Goal: Task Accomplishment & Management: Use online tool/utility

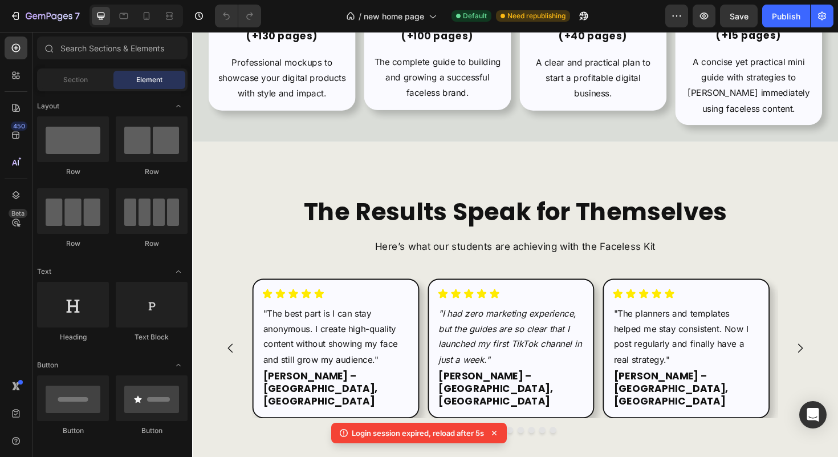
scroll to position [2374, 0]
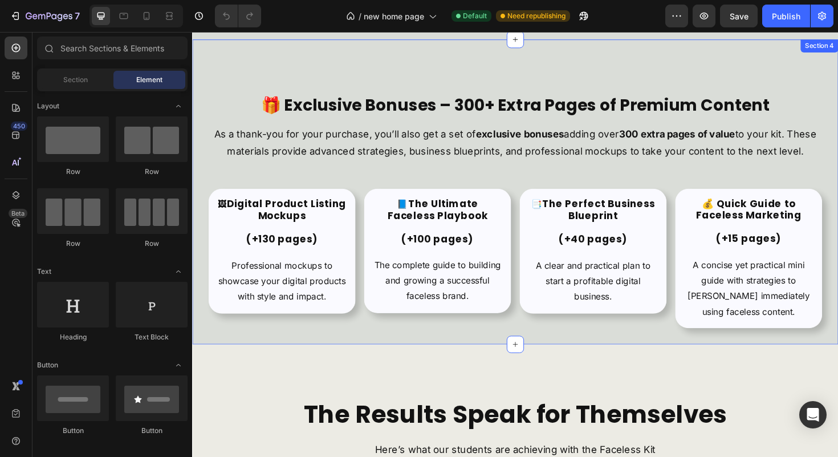
scroll to position [2170, 0]
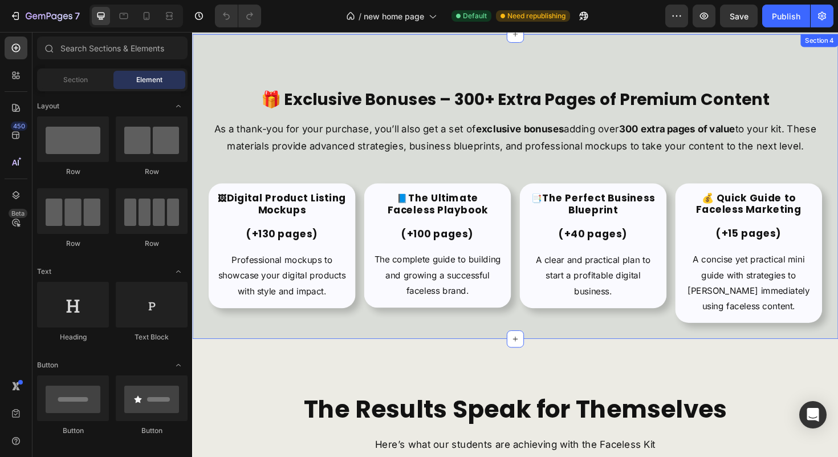
click at [838, 157] on div "🎁 Exclusive Bonuses – 300+ Extra Pages of Premium Content Heading As a thank-yo…" at bounding box center [534, 195] width 684 height 323
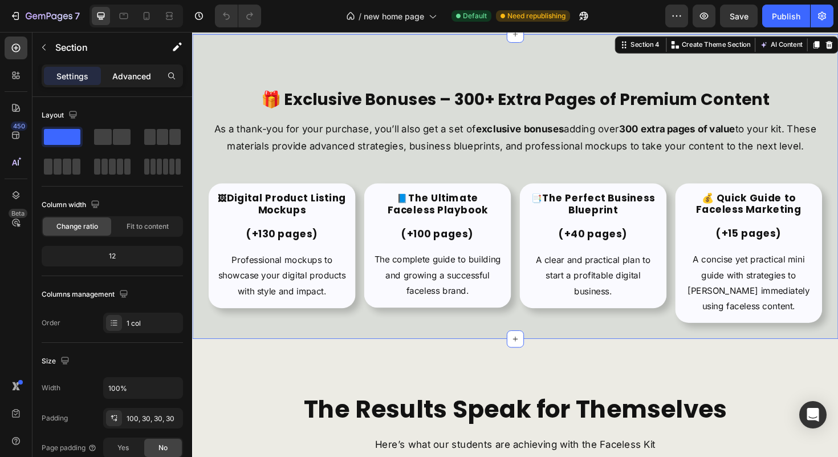
click at [137, 70] on p "Advanced" at bounding box center [131, 76] width 39 height 12
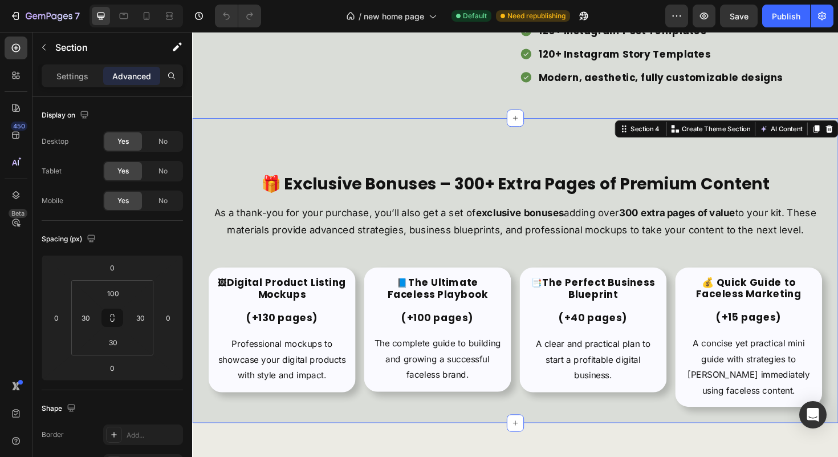
scroll to position [1984, 0]
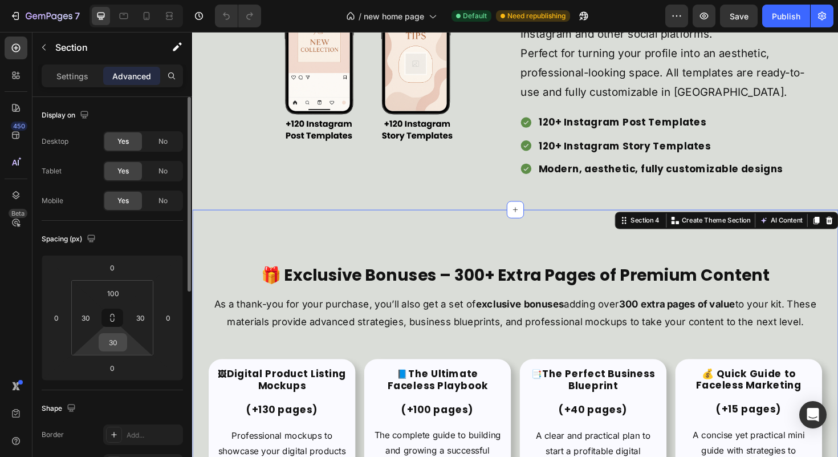
click at [109, 342] on input "30" at bounding box center [113, 342] width 23 height 17
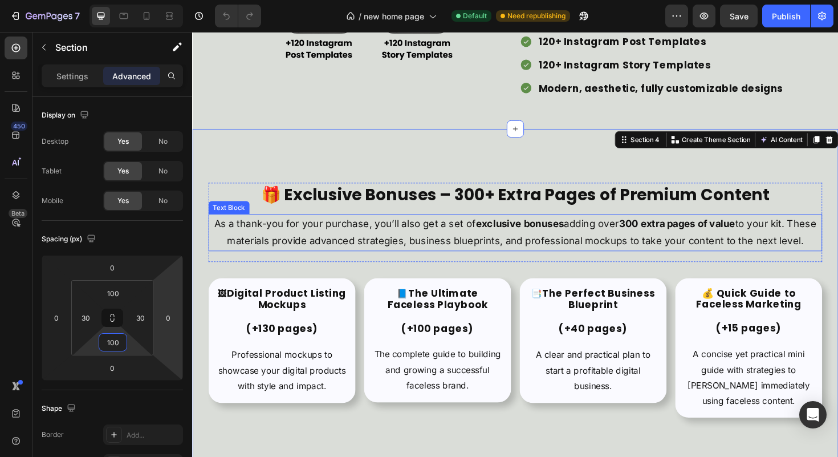
scroll to position [2162, 0]
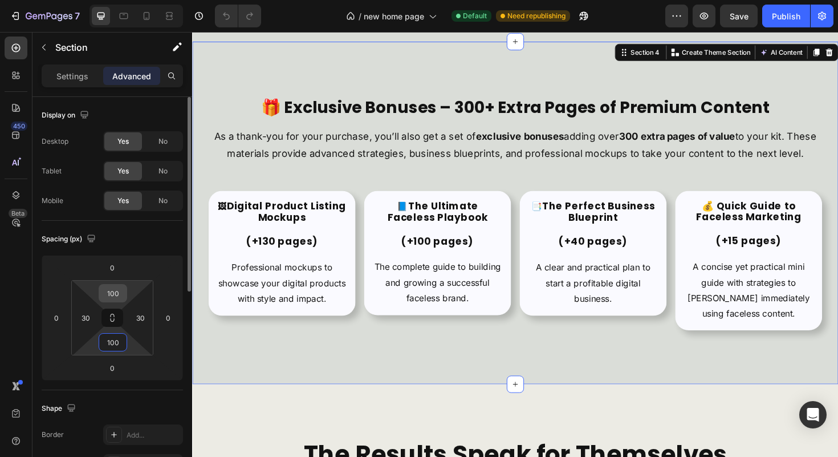
type input "100"
click at [110, 293] on input "100" at bounding box center [113, 293] width 23 height 17
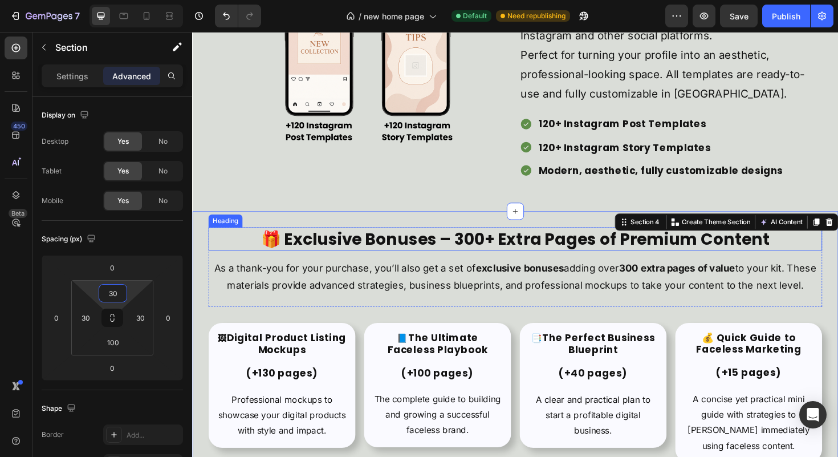
scroll to position [1980, 0]
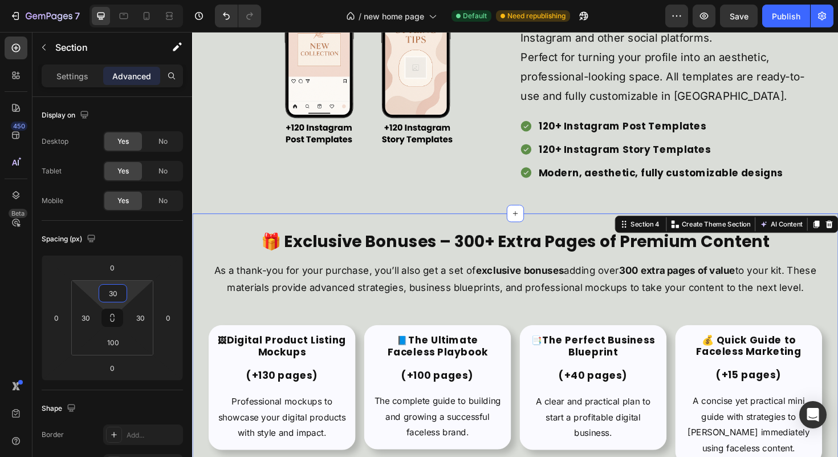
type input "30"
click at [204, 266] on div "🎁 Exclusive Bonuses – 300+ Extra Pages of Premium Content Heading As a thank-yo…" at bounding box center [534, 385] width 684 height 323
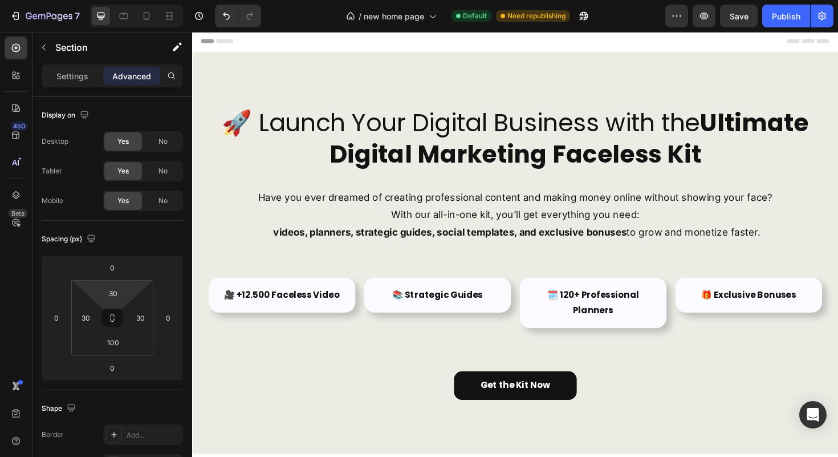
scroll to position [0, 0]
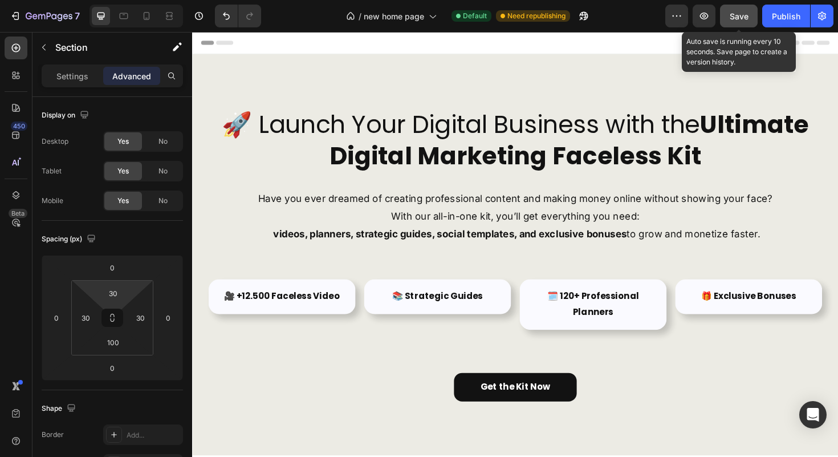
click at [740, 20] on span "Save" at bounding box center [739, 16] width 19 height 10
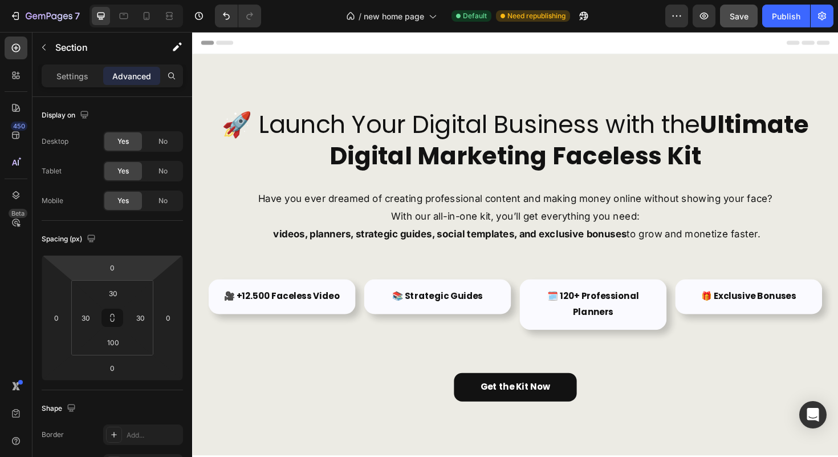
click at [56, 30] on div "7 / new home page Default Need republishing Preview Save Publish" at bounding box center [419, 16] width 838 height 33
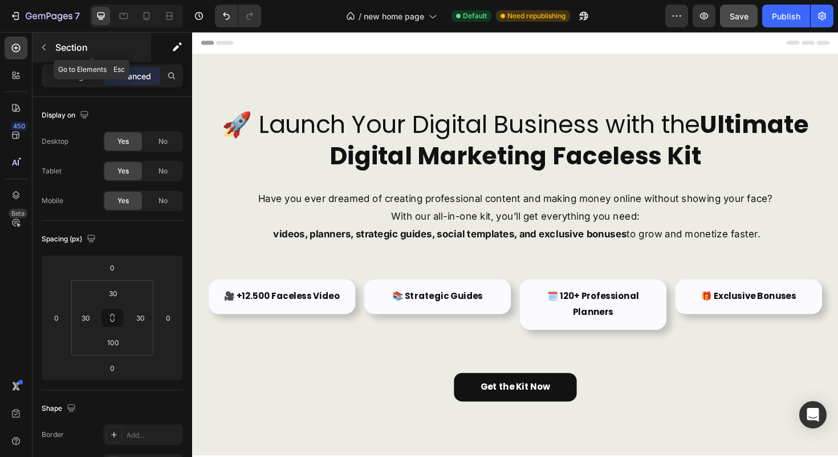
click at [56, 38] on div "Section" at bounding box center [92, 48] width 119 height 30
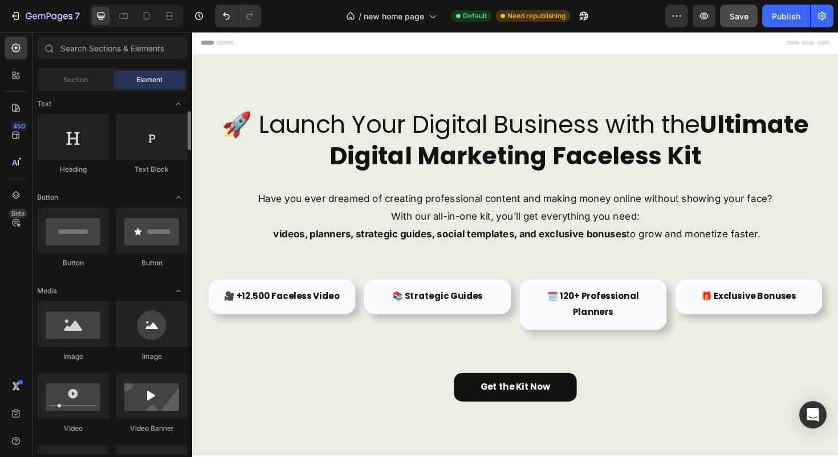
scroll to position [262, 0]
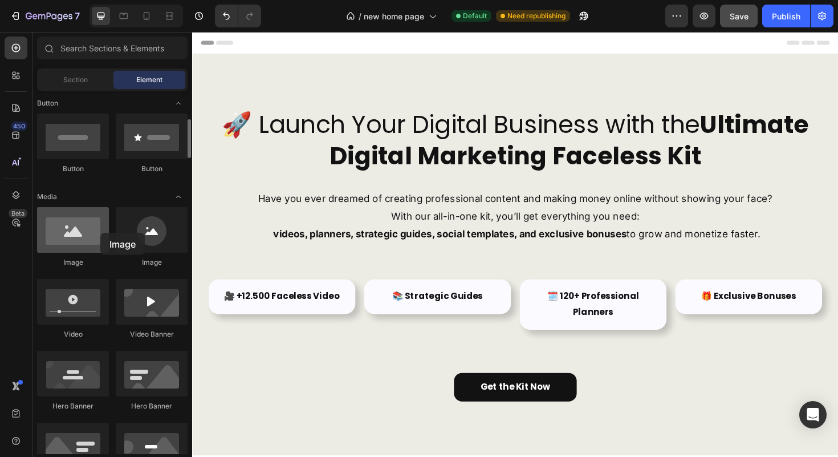
drag, startPoint x: 78, startPoint y: 252, endPoint x: 100, endPoint y: 233, distance: 29.5
click at [100, 233] on div at bounding box center [73, 230] width 72 height 46
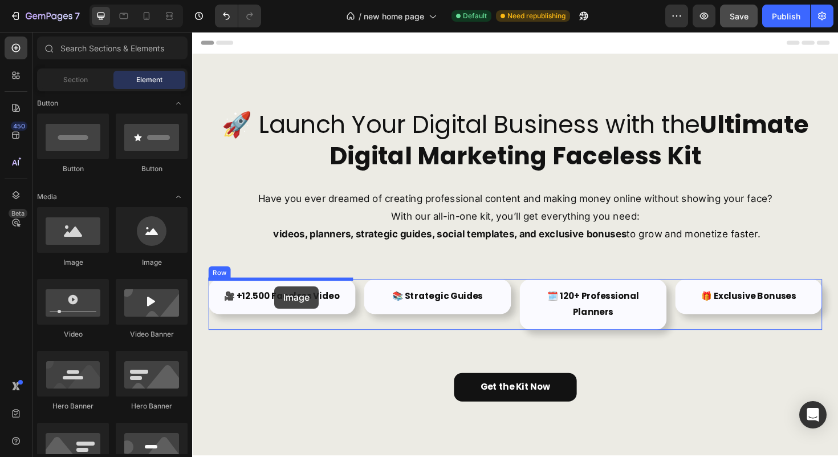
drag, startPoint x: 258, startPoint y: 263, endPoint x: 279, endPoint y: 301, distance: 43.4
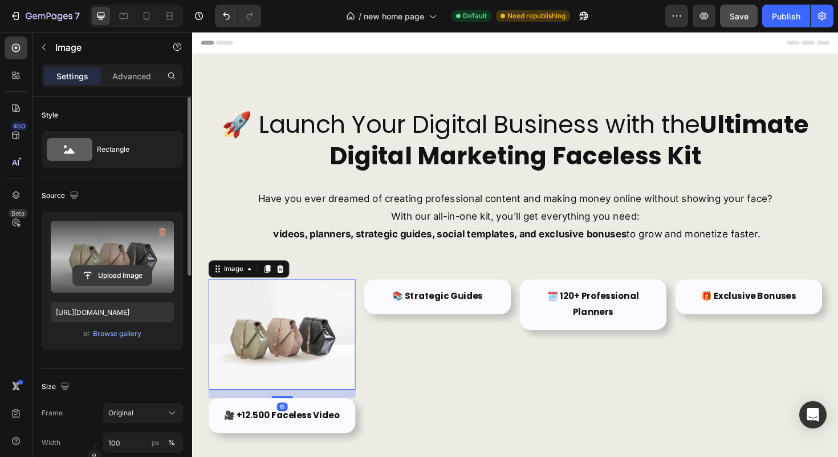
click at [94, 274] on input "file" at bounding box center [112, 275] width 79 height 19
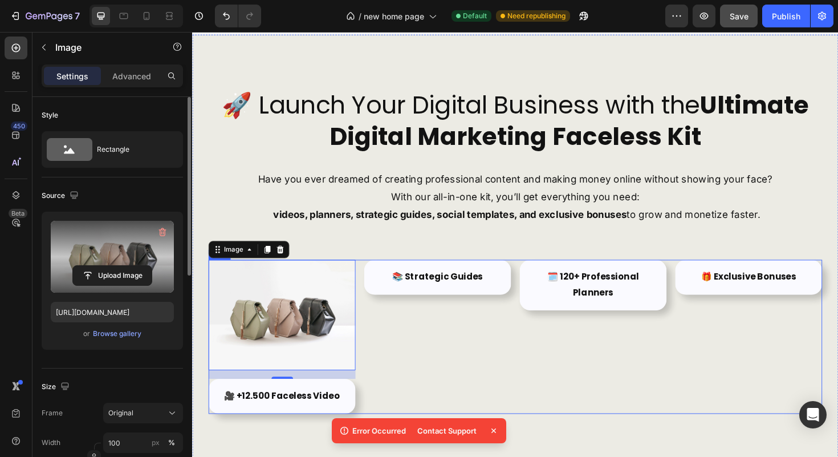
scroll to position [110, 0]
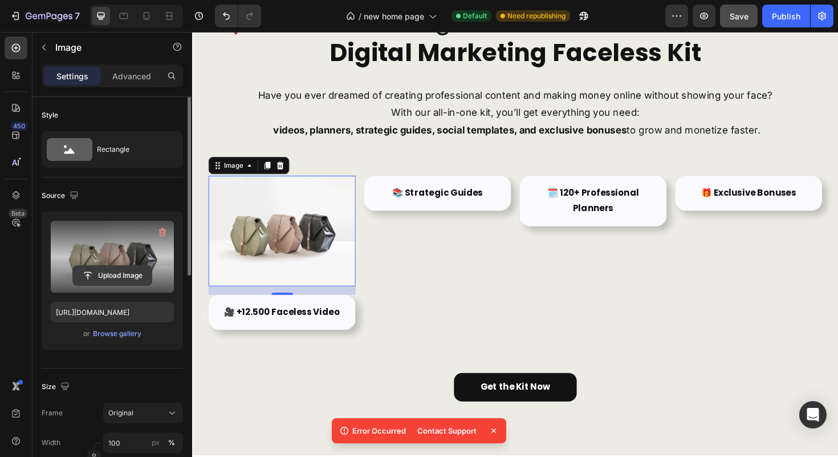
click at [120, 279] on input "file" at bounding box center [112, 275] width 79 height 19
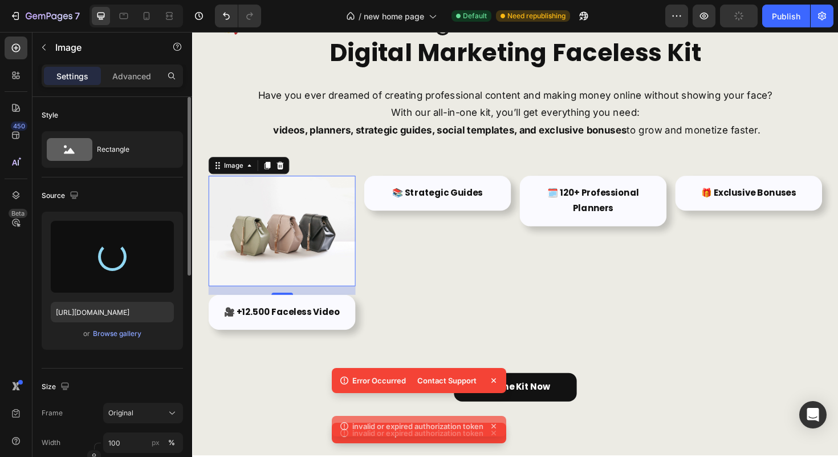
click at [494, 375] on icon at bounding box center [493, 380] width 11 height 11
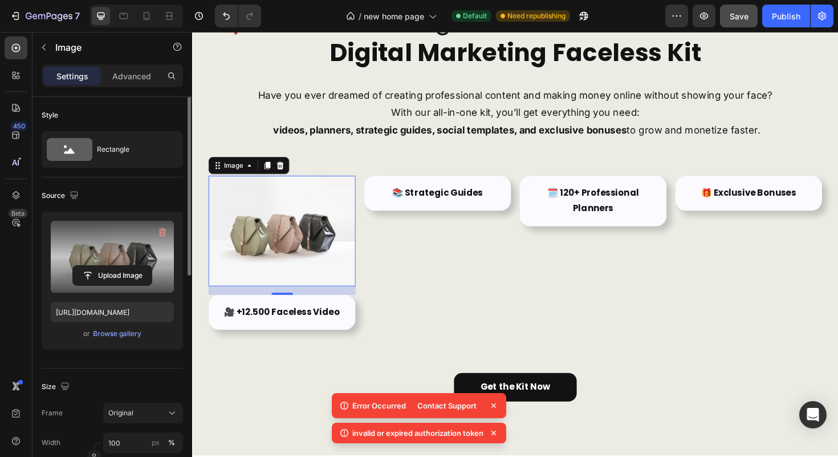
click at [736, 19] on span "Save" at bounding box center [739, 16] width 19 height 10
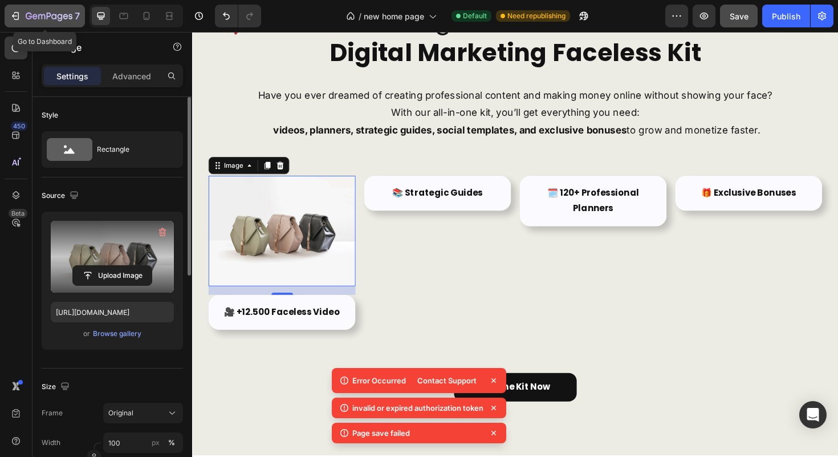
click at [43, 22] on div "7" at bounding box center [53, 16] width 54 height 14
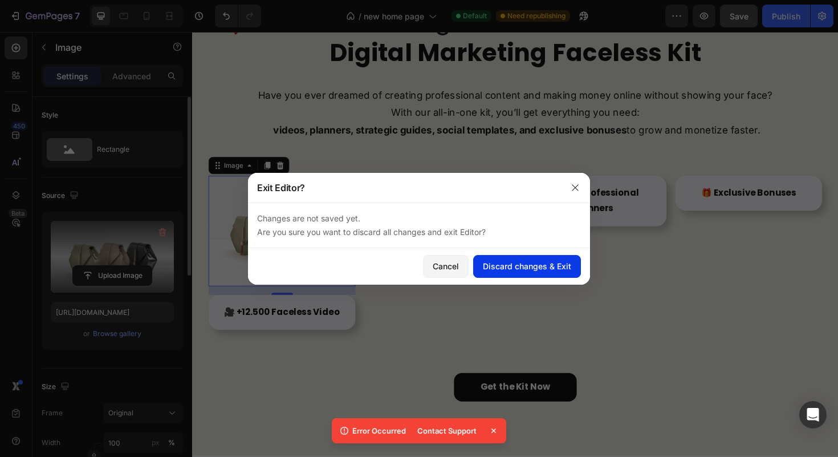
click at [488, 266] on div "Discard changes & Exit" at bounding box center [527, 266] width 88 height 12
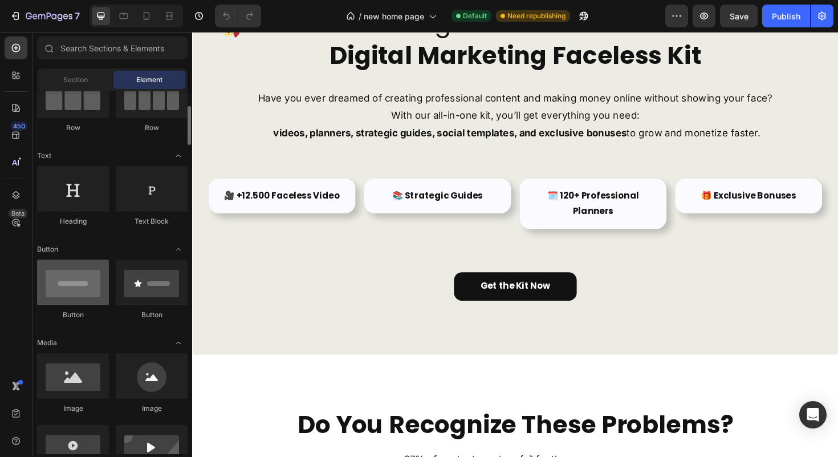
scroll to position [214, 0]
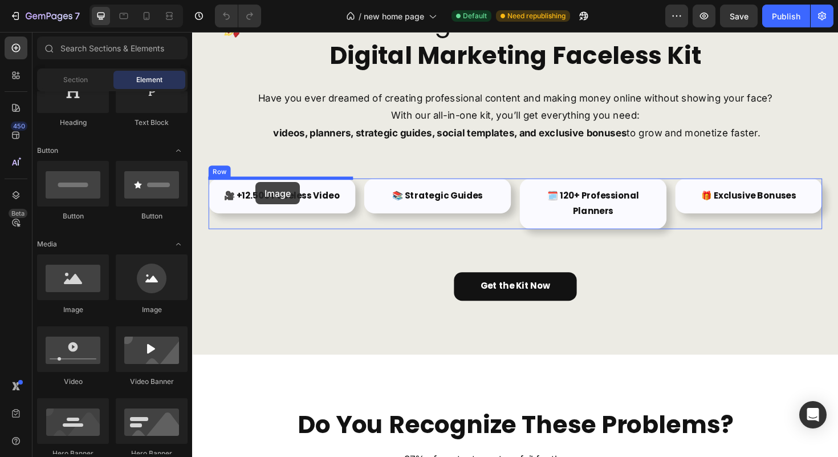
drag, startPoint x: 273, startPoint y: 330, endPoint x: 260, endPoint y: 191, distance: 139.8
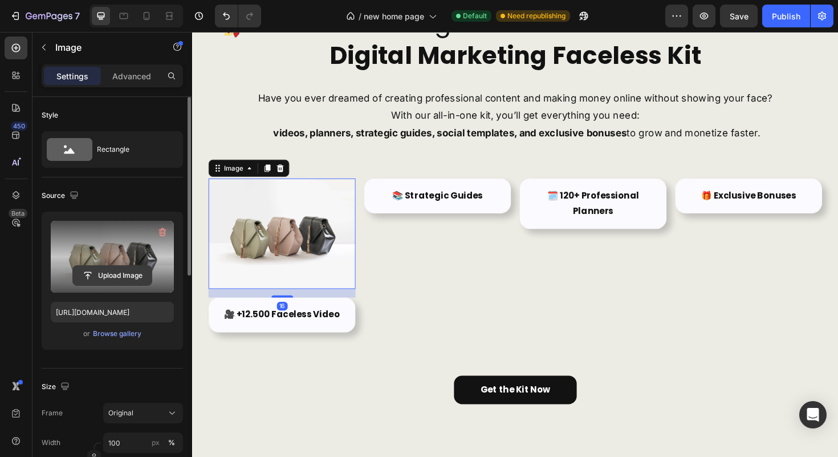
click at [104, 279] on input "file" at bounding box center [112, 275] width 79 height 19
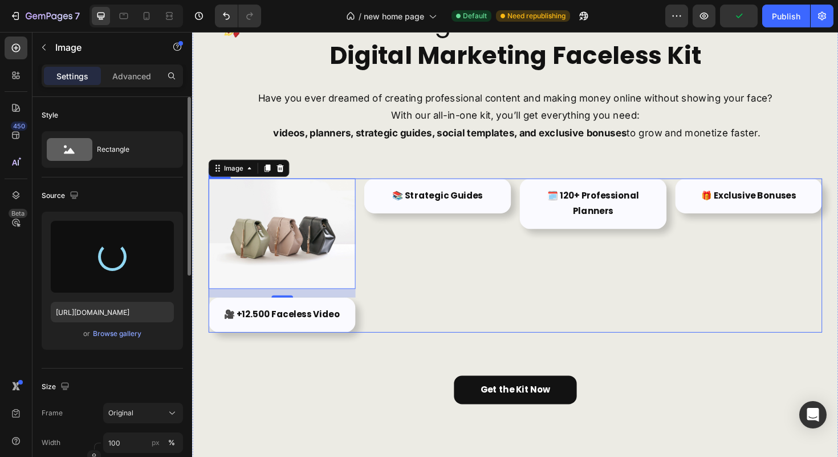
type input "[URL][DOMAIN_NAME]"
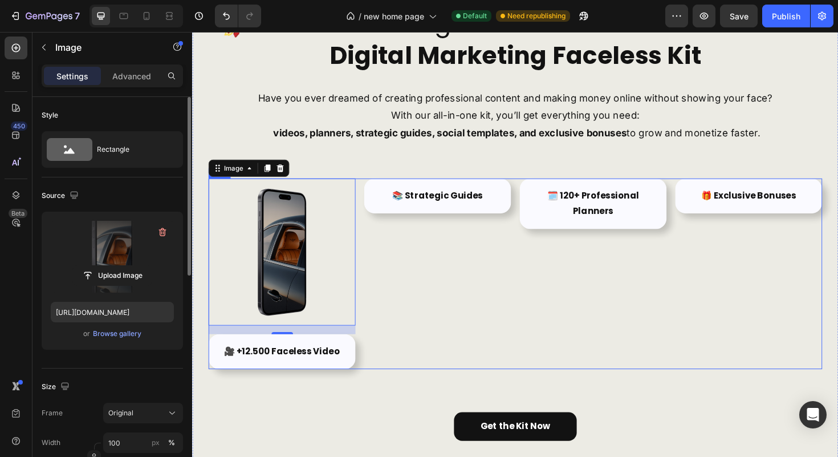
click at [479, 324] on div "📚 Strategic Guides Text Block Row" at bounding box center [452, 288] width 156 height 202
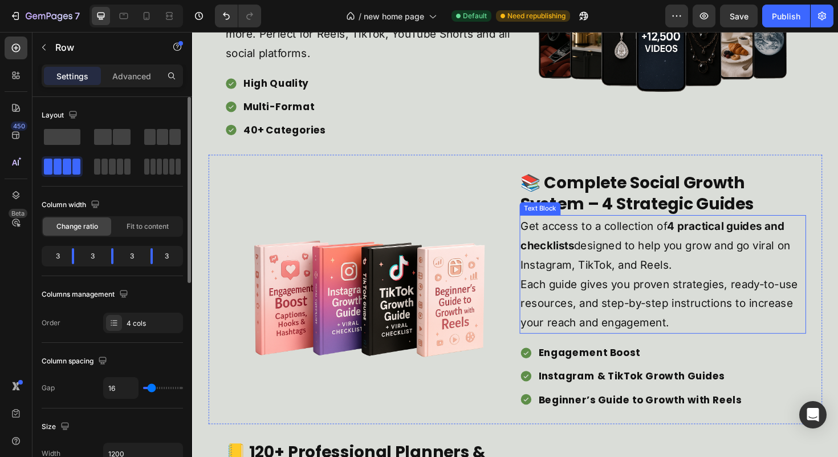
scroll to position [1344, 0]
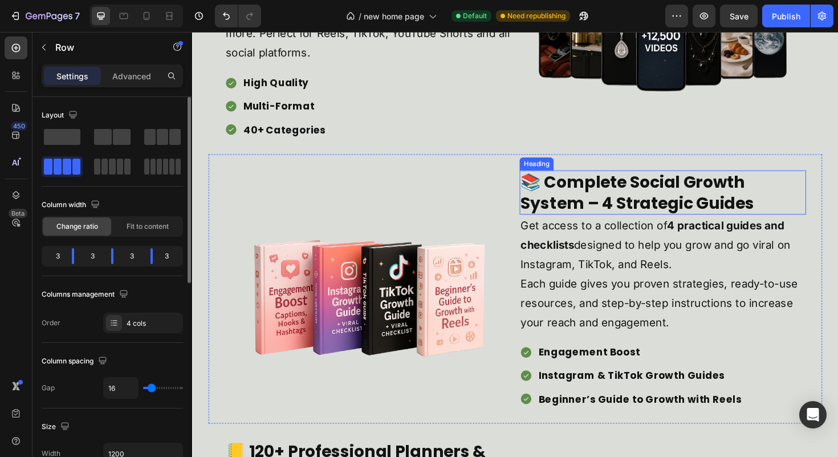
click at [648, 191] on h2 "📚 Complete Social Growth System – 4 Strategic Guides" at bounding box center [690, 202] width 303 height 47
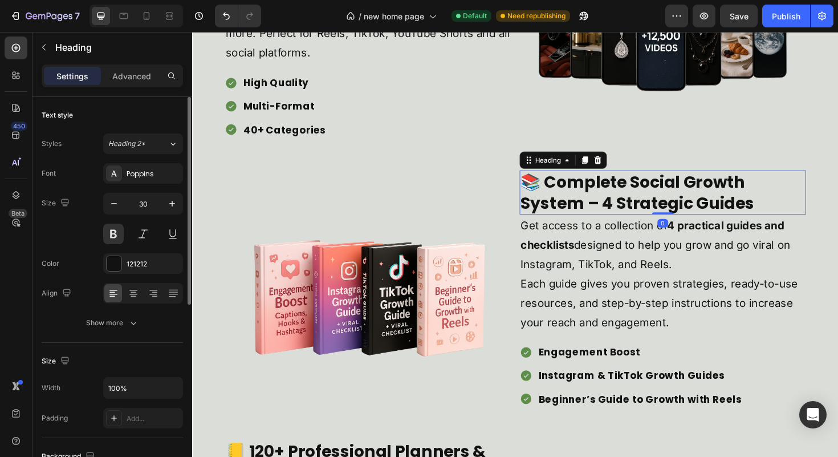
click at [648, 191] on h2 "📚 Complete Social Growth System – 4 Strategic Guides" at bounding box center [690, 202] width 303 height 47
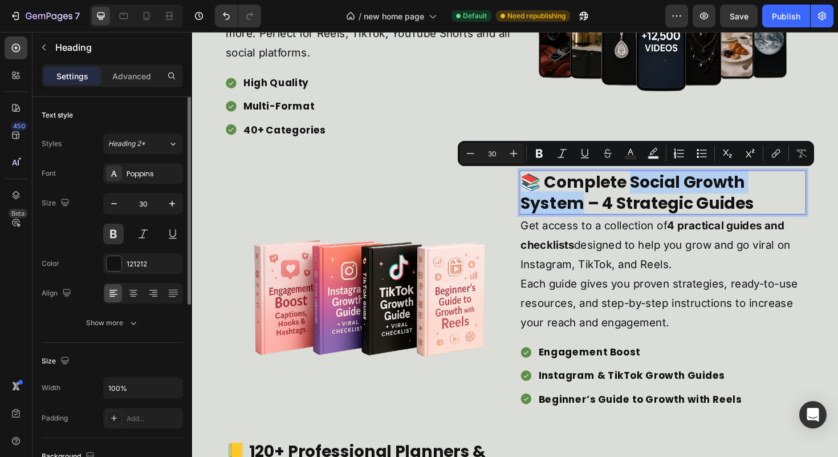
drag, startPoint x: 647, startPoint y: 191, endPoint x: 601, endPoint y: 217, distance: 52.4
click at [601, 217] on p "📚 Complete Social Growth System – 4 Strategic Guides" at bounding box center [690, 202] width 301 height 44
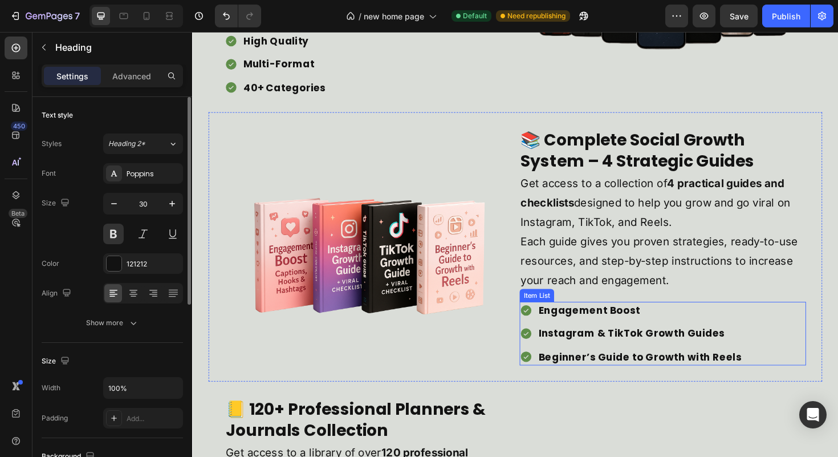
scroll to position [1387, 0]
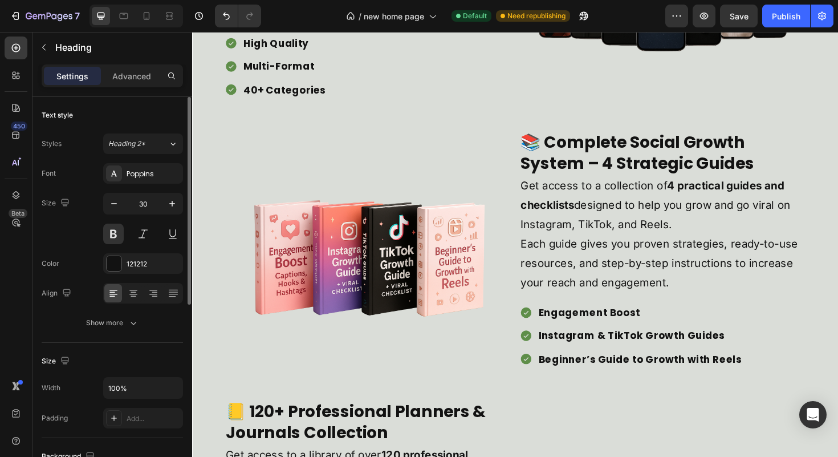
click at [549, 159] on h2 "📚 Complete Social Growth System – 4 Strategic Guides" at bounding box center [690, 159] width 303 height 47
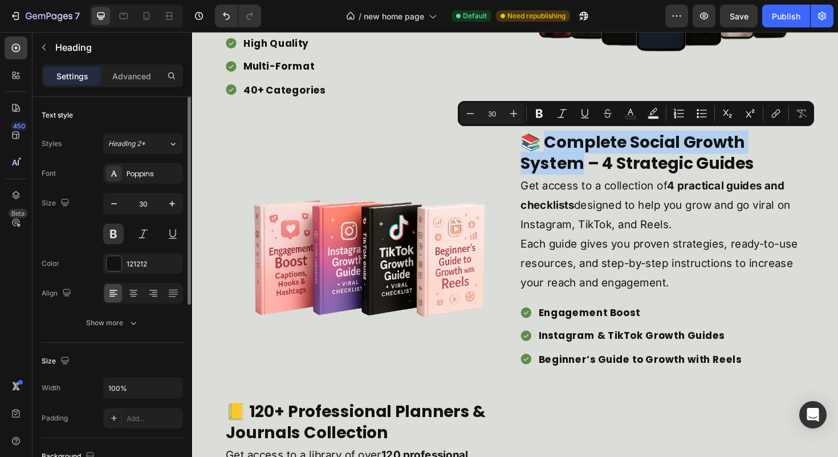
drag, startPoint x: 556, startPoint y: 150, endPoint x: 598, endPoint y: 168, distance: 46.5
click at [598, 168] on p "📚 Complete Social Growth System – 4 Strategic Guides" at bounding box center [690, 159] width 301 height 44
copy p "omplete Social Growth System"
click at [694, 234] on p "Get access to a collection of 4 practical guides and checklists designed to hel…" at bounding box center [690, 245] width 301 height 123
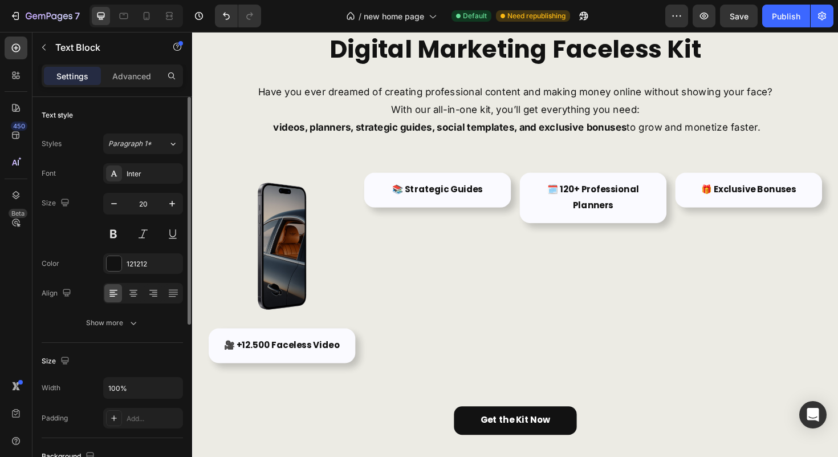
scroll to position [133, 0]
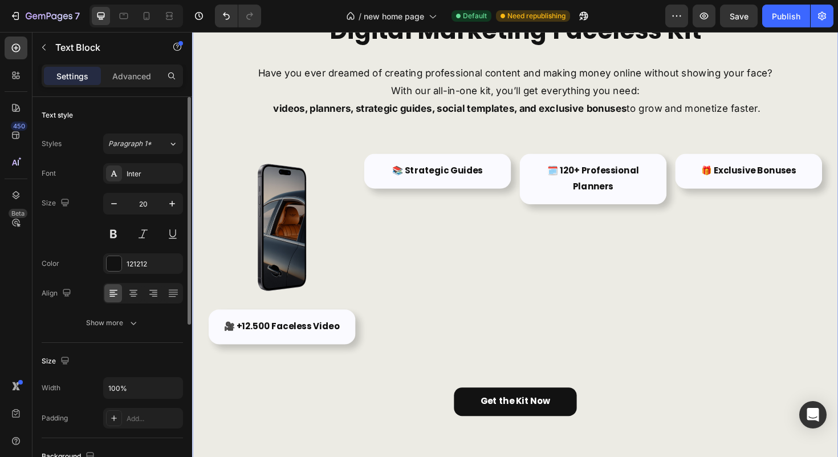
click at [818, 392] on div "🚀 Launch Your Digital Business with the Ultimate Digital Marketing Faceless Kit…" at bounding box center [534, 208] width 650 height 459
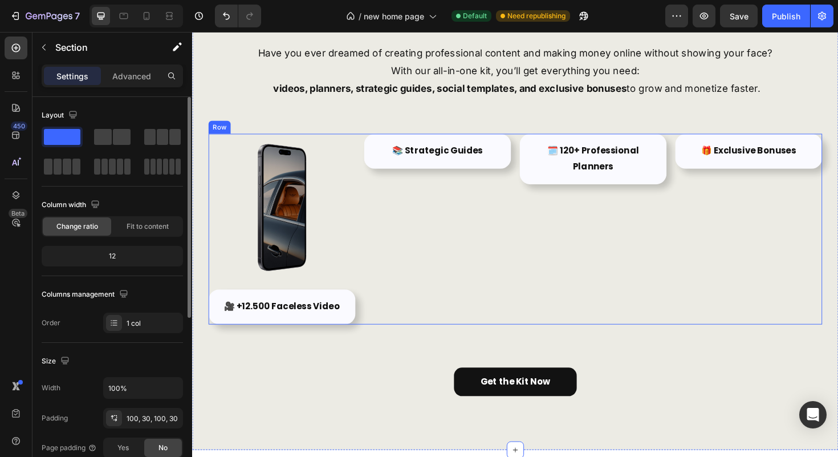
scroll to position [172, 0]
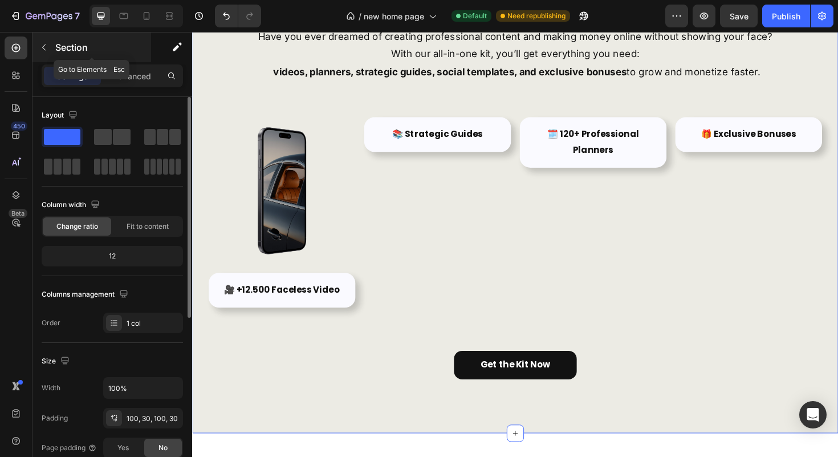
click at [80, 41] on p "Section" at bounding box center [102, 47] width 94 height 14
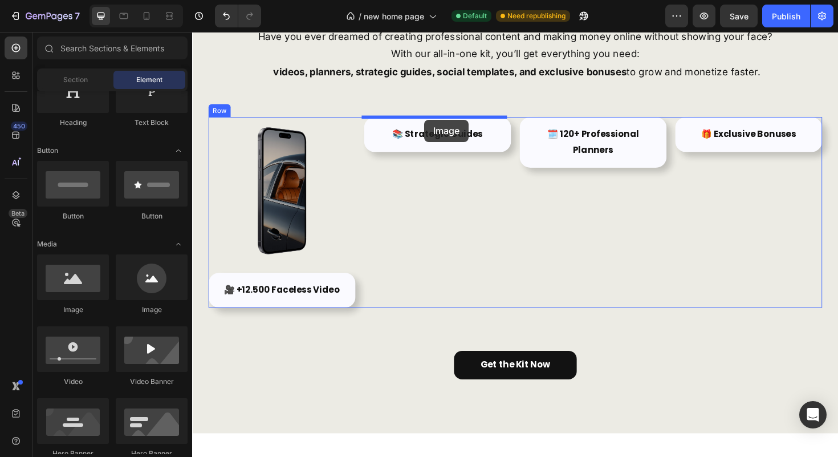
drag, startPoint x: 271, startPoint y: 313, endPoint x: 438, endPoint y: 125, distance: 251.7
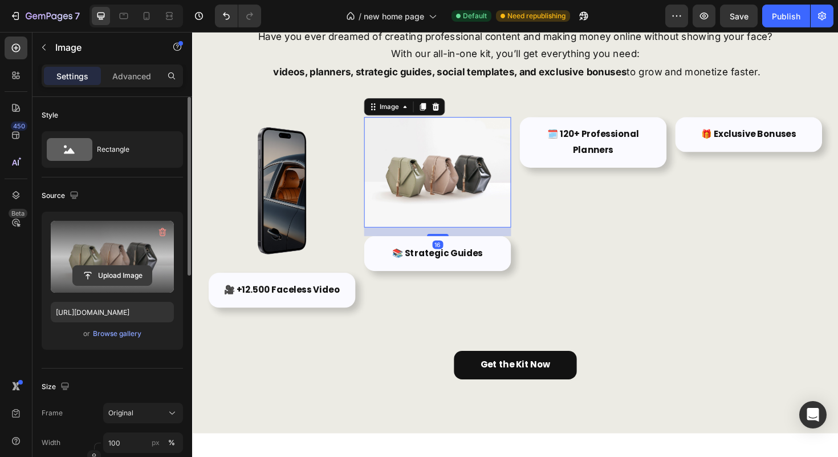
click at [132, 277] on input "file" at bounding box center [112, 275] width 79 height 19
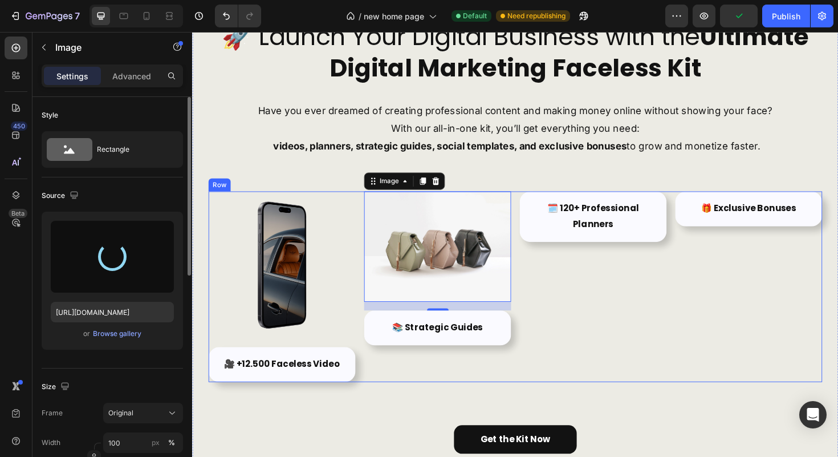
scroll to position [95, 0]
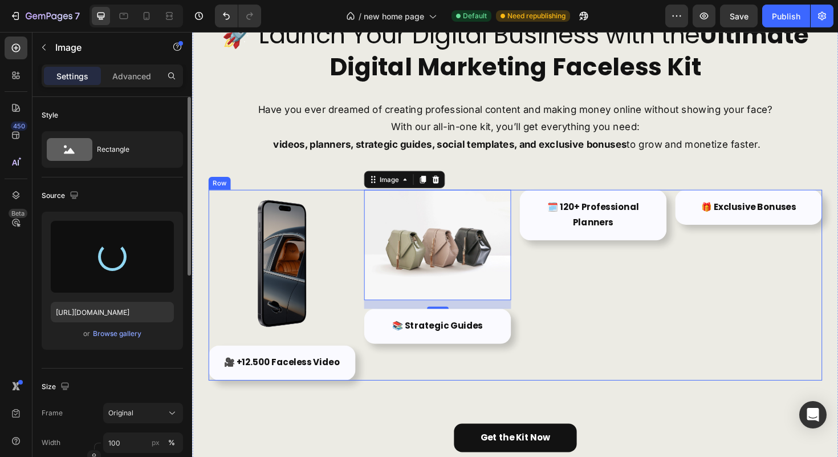
type input "[URL][DOMAIN_NAME]"
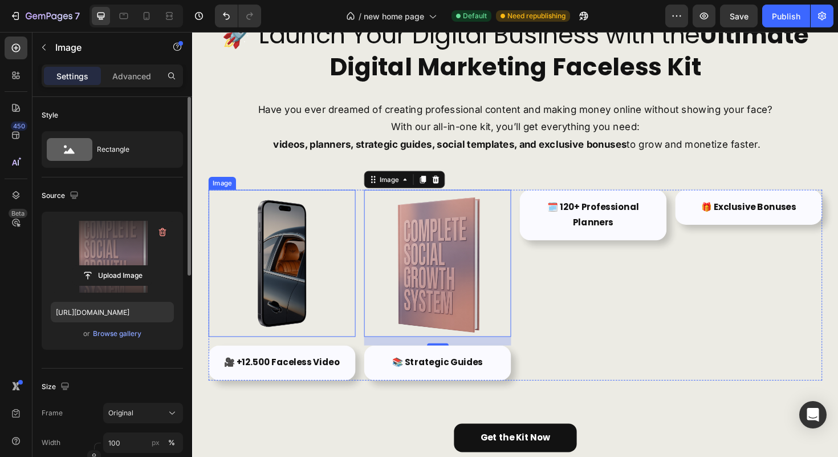
click at [344, 314] on img at bounding box center [287, 277] width 156 height 156
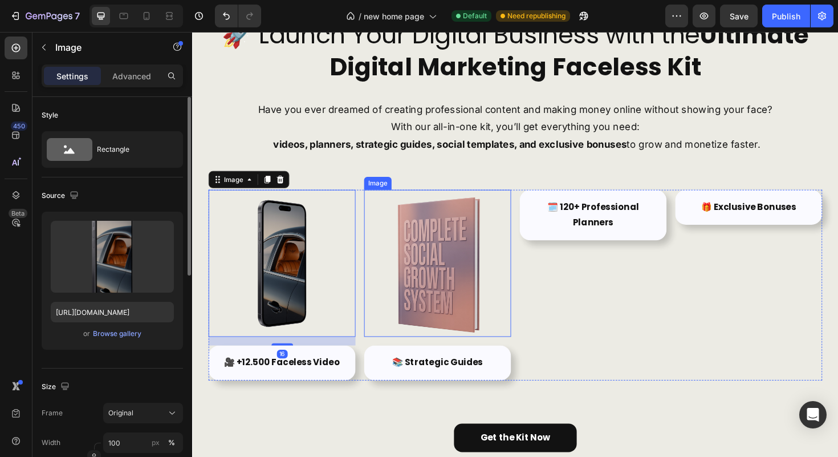
click at [388, 306] on img at bounding box center [452, 277] width 156 height 156
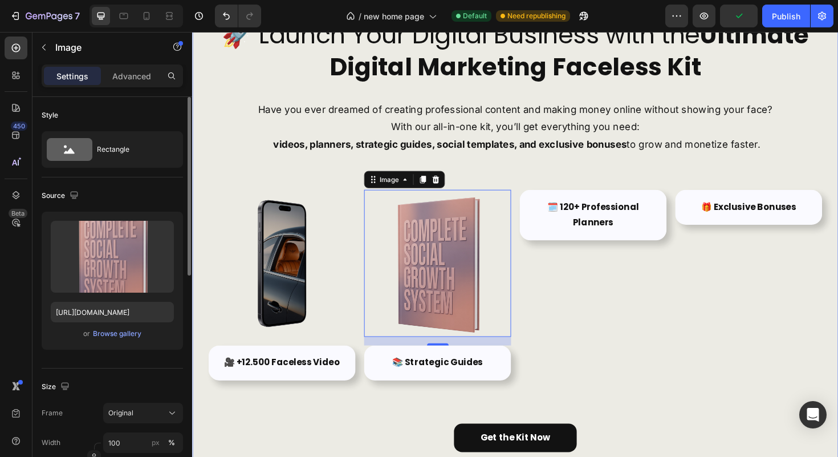
click at [674, 430] on div "🚀 Launch Your Digital Business with the Ultimate Digital Marketing Faceless Kit…" at bounding box center [534, 247] width 650 height 459
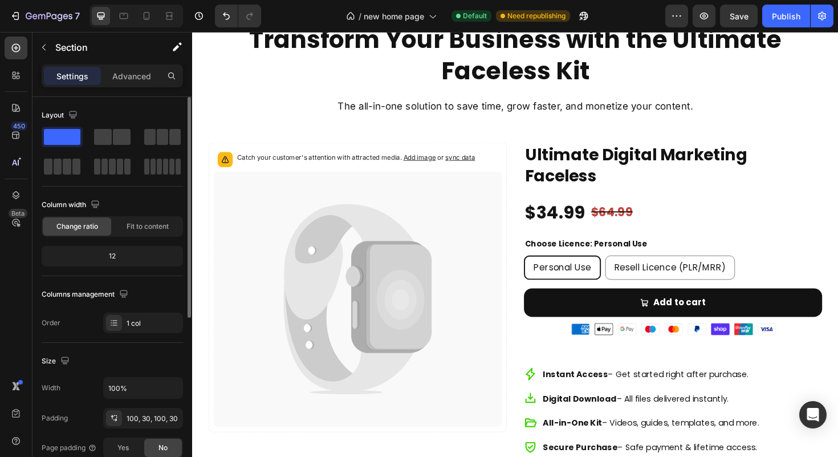
scroll to position [3041, 0]
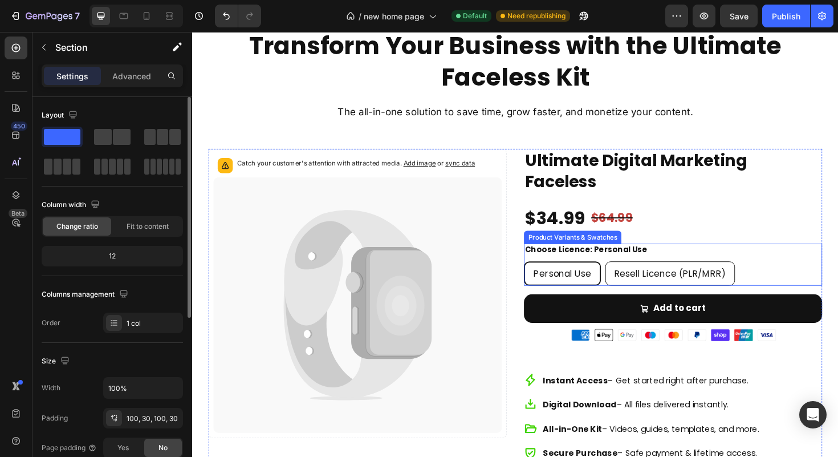
click at [669, 279] on div "Resell Licence (PLR/MRR)" at bounding box center [698, 288] width 137 height 26
click at [630, 275] on input "Resell Licence (PLR/MRR) Resell Licence (PLR/MRR) Resell Licence (PLR/MRR)" at bounding box center [629, 274] width 1 height 1
radio input "true"
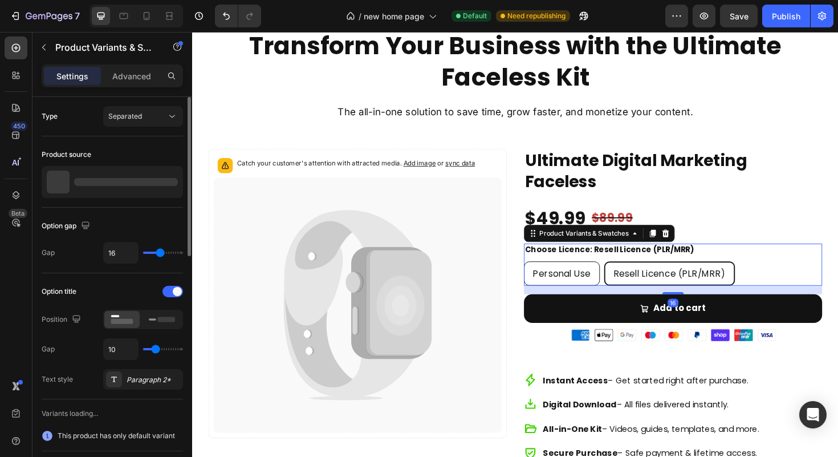
click at [609, 280] on div "Personal Use" at bounding box center [583, 288] width 79 height 26
click at [544, 275] on input "Personal Use Personal Use Personal Use" at bounding box center [543, 274] width 1 height 1
radio input "true"
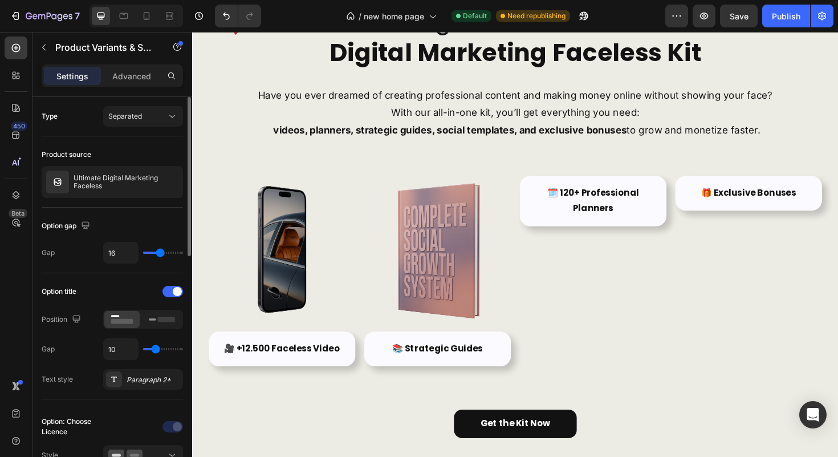
scroll to position [13, 0]
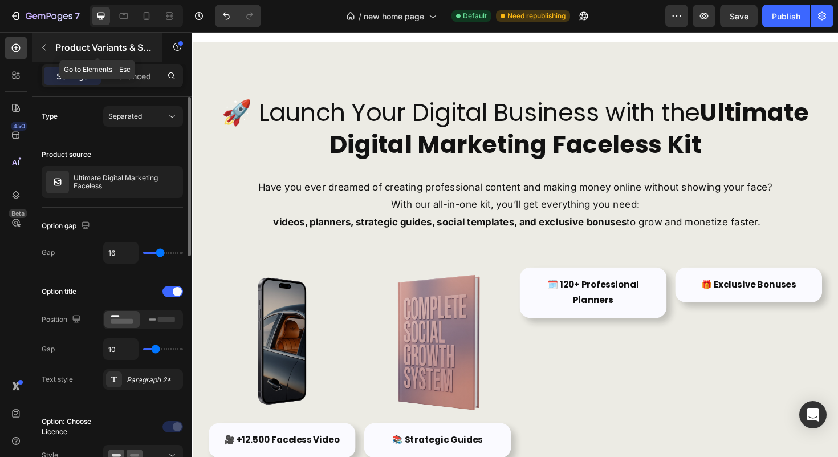
click at [60, 50] on p "Product Variants & Swatches" at bounding box center [103, 47] width 97 height 14
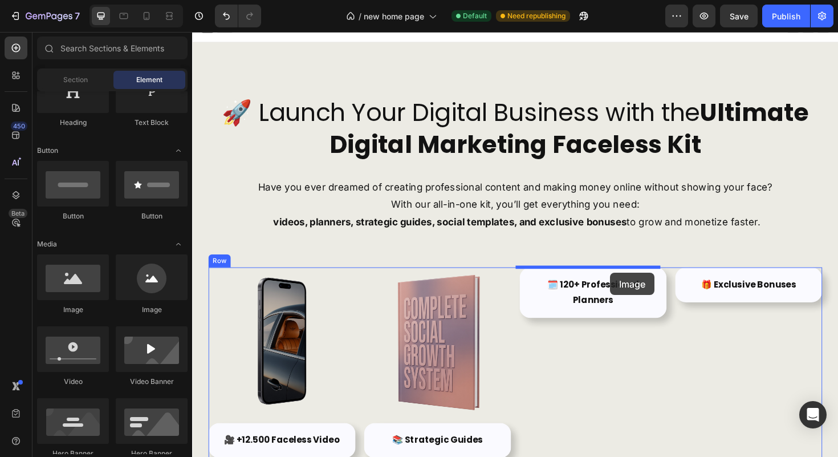
drag, startPoint x: 264, startPoint y: 302, endPoint x: 635, endPoint y: 287, distance: 371.0
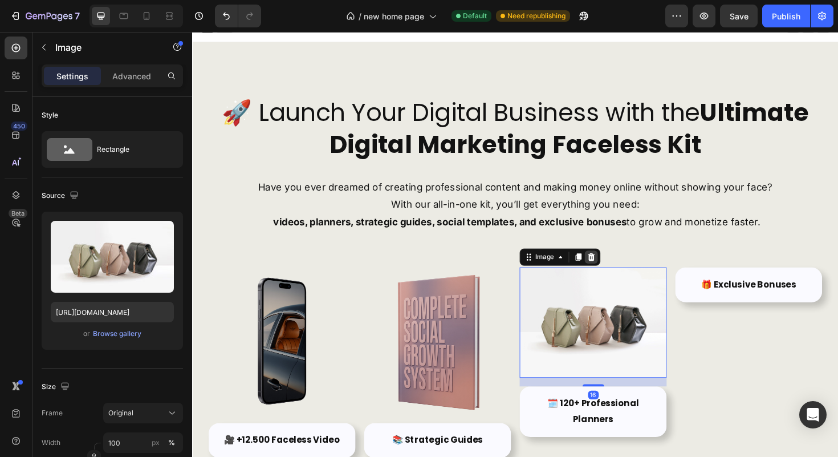
scroll to position [116, 0]
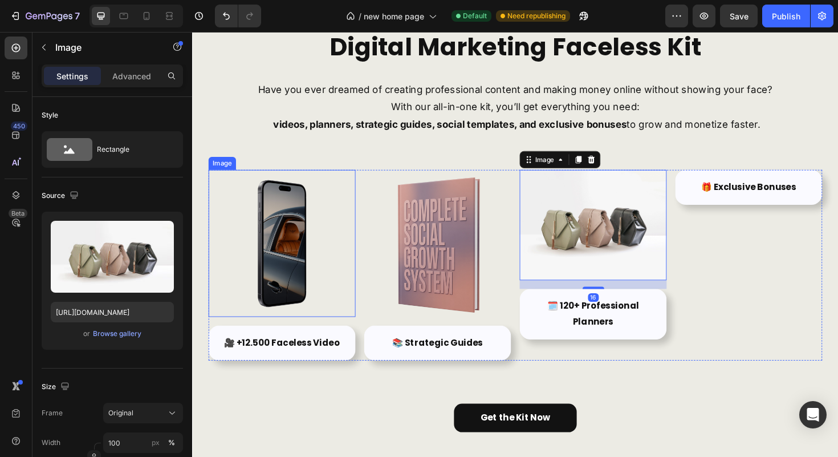
click at [279, 252] on img at bounding box center [287, 256] width 156 height 156
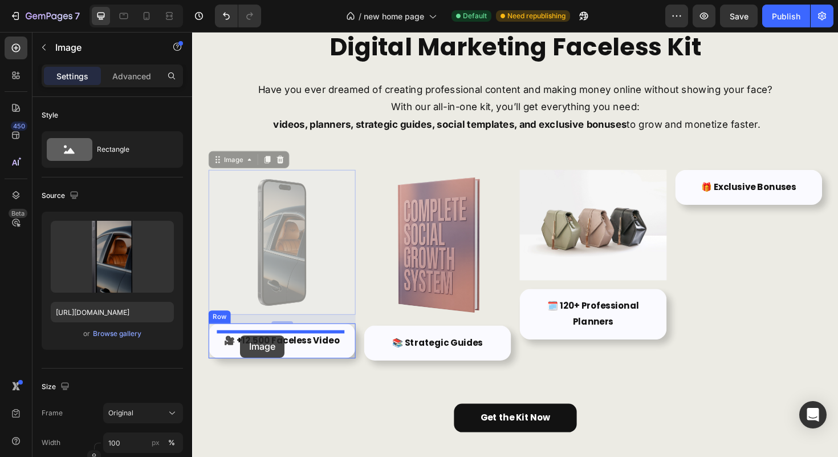
drag, startPoint x: 224, startPoint y: 169, endPoint x: 243, endPoint y: 353, distance: 184.7
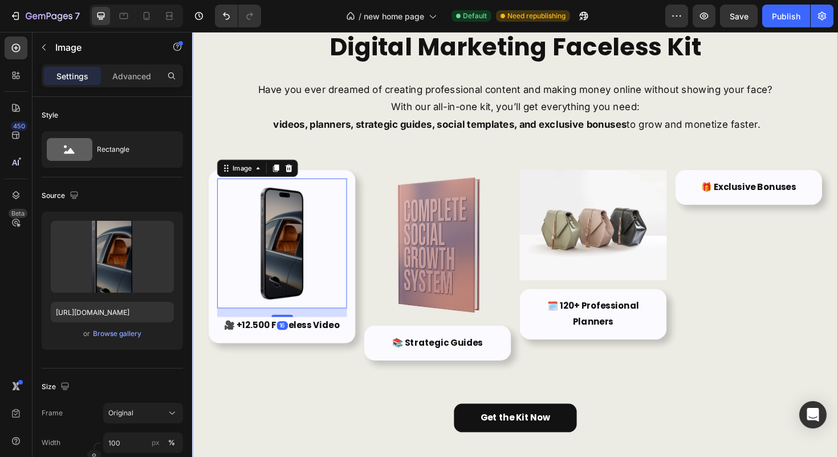
click at [331, 413] on div "🚀 Launch Your Digital Business with the Ultimate Digital Marketing Faceless Kit…" at bounding box center [534, 226] width 650 height 459
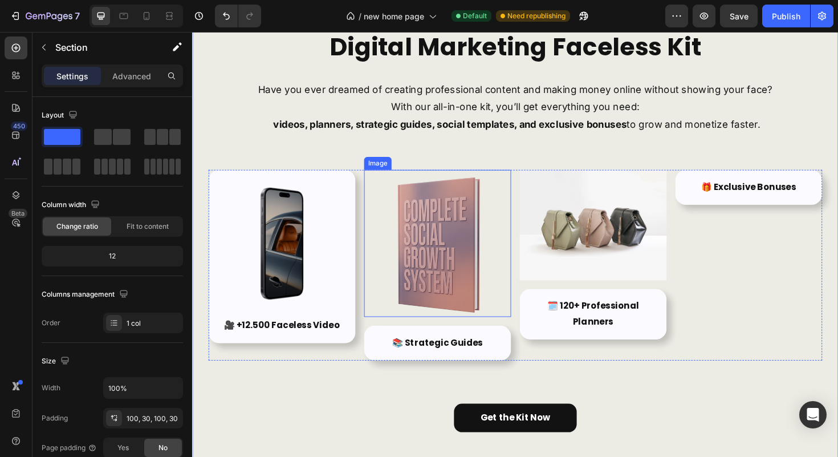
click at [413, 300] on img at bounding box center [452, 256] width 156 height 156
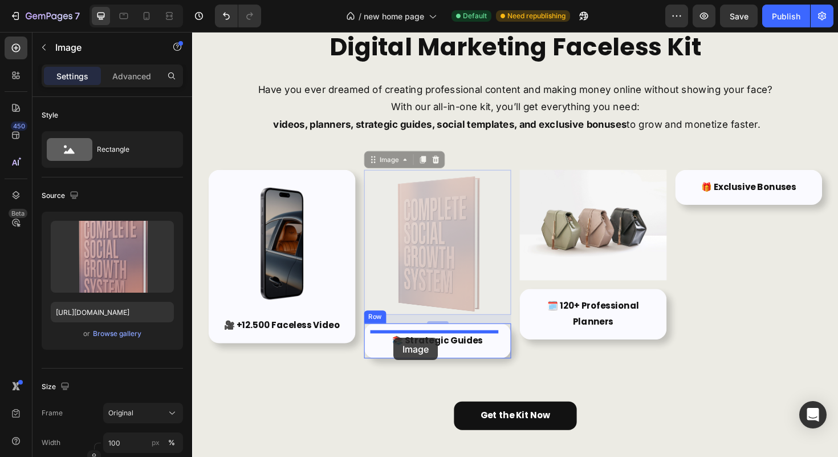
drag, startPoint x: 380, startPoint y: 163, endPoint x: 406, endPoint y: 356, distance: 194.4
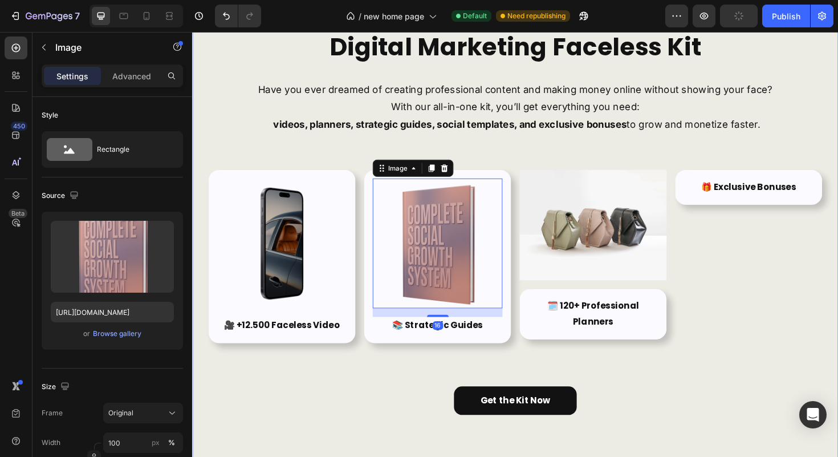
click at [348, 401] on div "🚀 Launch Your Digital Business with the Ultimate Digital Marketing Faceless Kit…" at bounding box center [534, 217] width 650 height 441
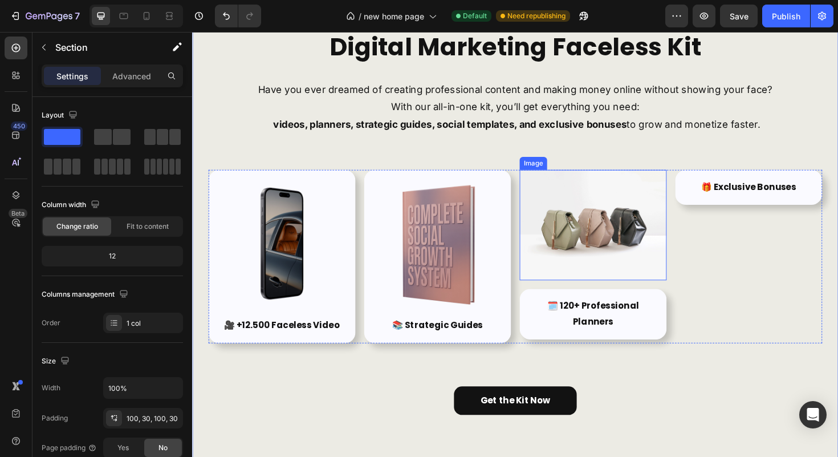
click at [599, 222] on img at bounding box center [617, 236] width 156 height 117
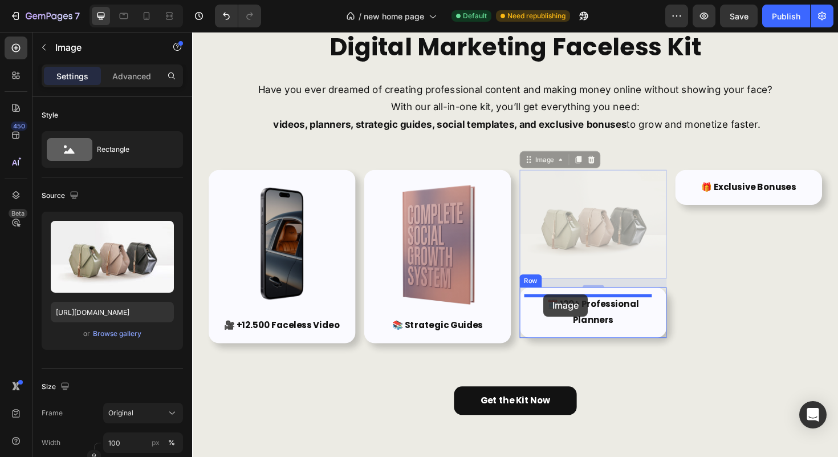
drag, startPoint x: 554, startPoint y: 170, endPoint x: 564, endPoint y: 310, distance: 140.1
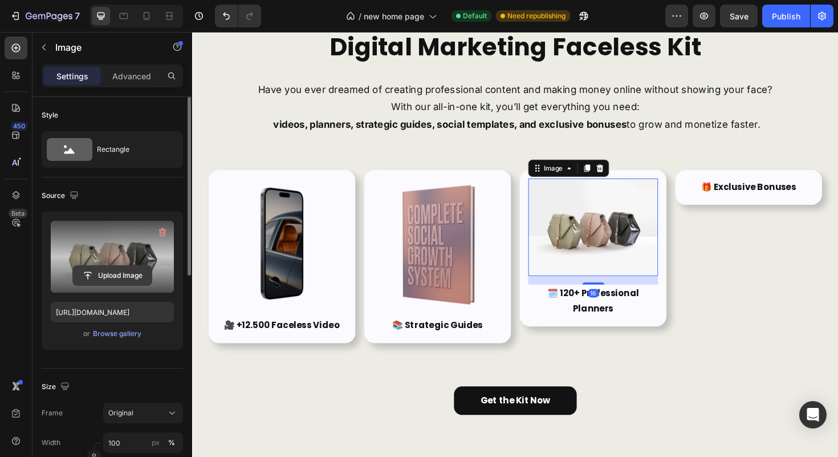
click at [133, 274] on input "file" at bounding box center [112, 275] width 79 height 19
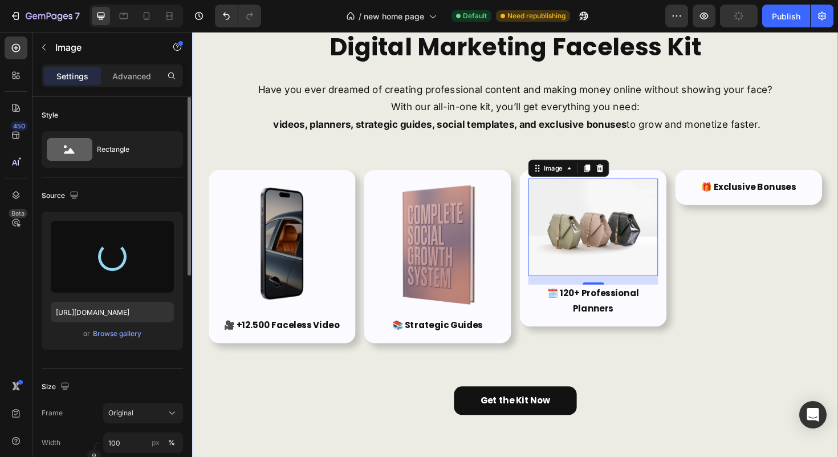
type input "[URL][DOMAIN_NAME]"
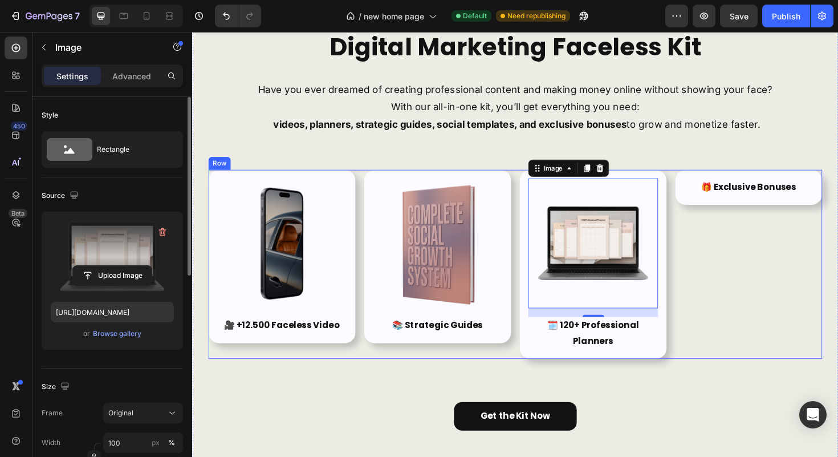
click at [743, 319] on div "🎁 Exclusive Bonuses Text Block Row" at bounding box center [782, 278] width 156 height 200
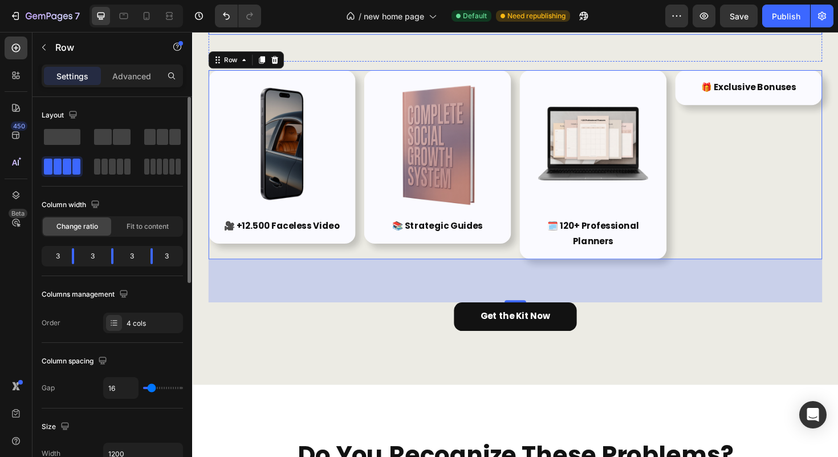
scroll to position [247, 0]
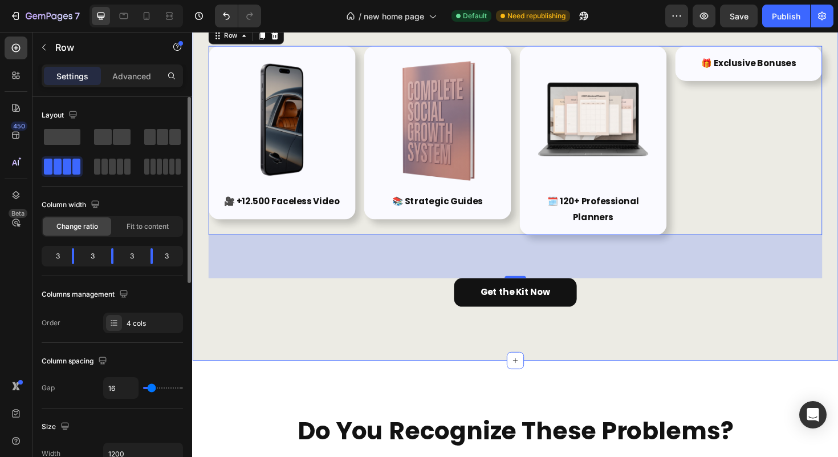
click at [369, 337] on div "🚀 Launch Your Digital Business with the Ultimate Digital Marketing Faceless Kit…" at bounding box center [534, 93] width 684 height 571
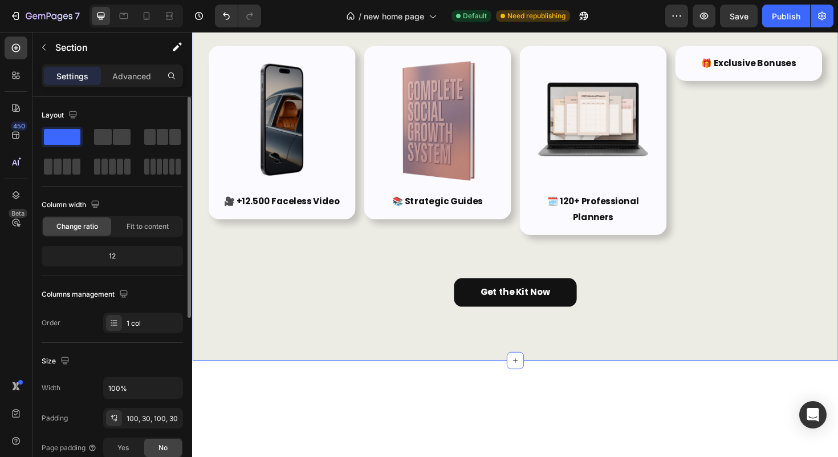
scroll to position [140, 0]
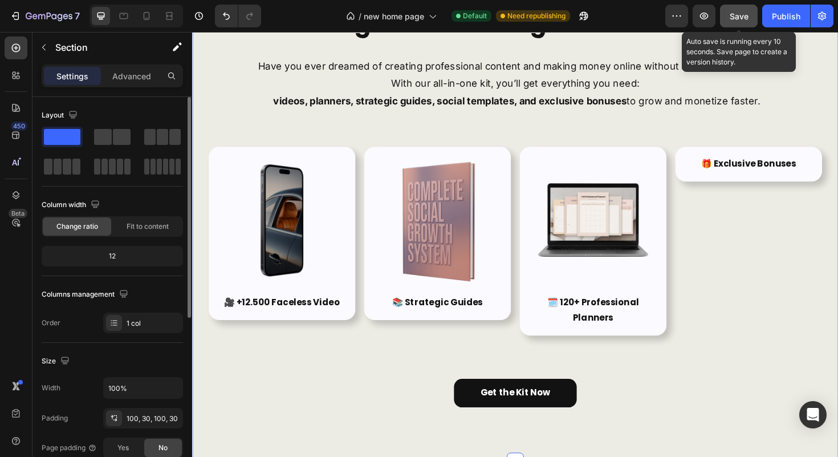
click at [731, 23] on button "Save" at bounding box center [739, 16] width 38 height 23
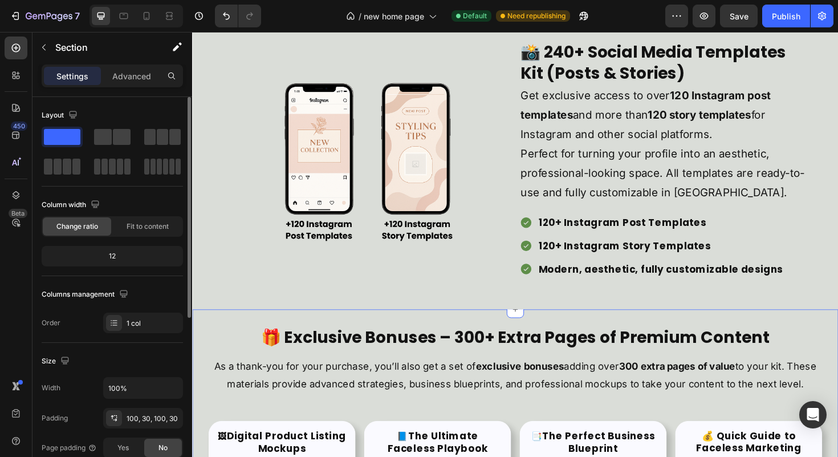
scroll to position [2267, 0]
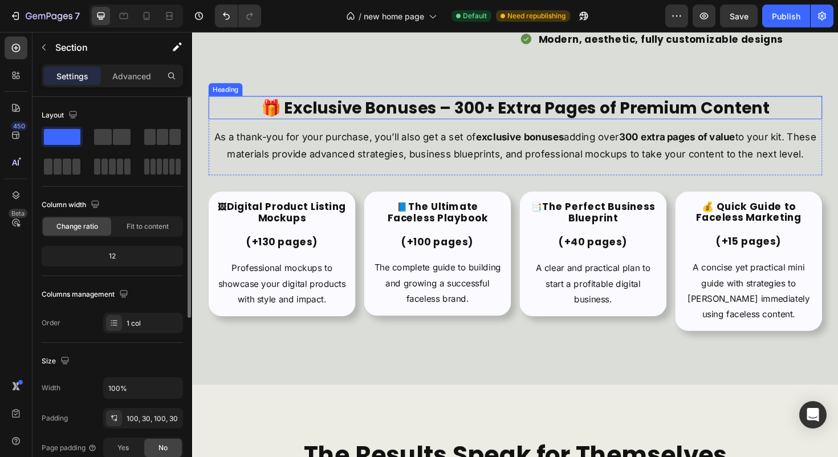
click at [471, 112] on h2 "🎁 Exclusive Bonuses – 300+ Extra Pages of Premium Content" at bounding box center [534, 112] width 650 height 25
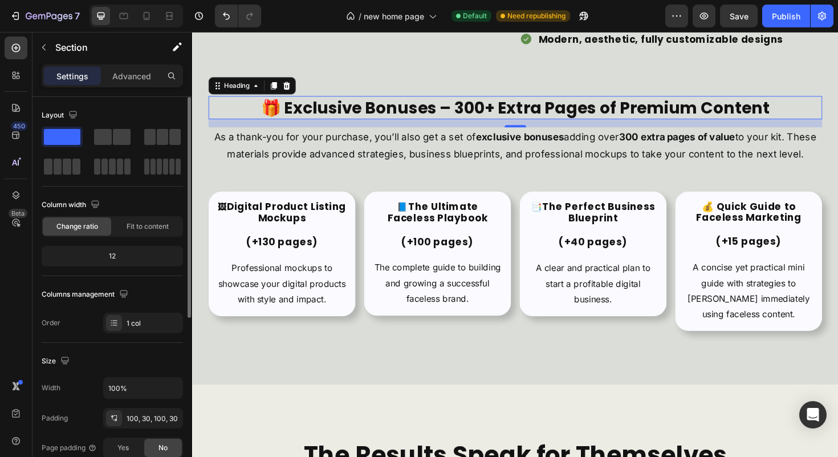
click at [471, 112] on h2 "🎁 Exclusive Bonuses – 300+ Extra Pages of Premium Content" at bounding box center [534, 112] width 650 height 25
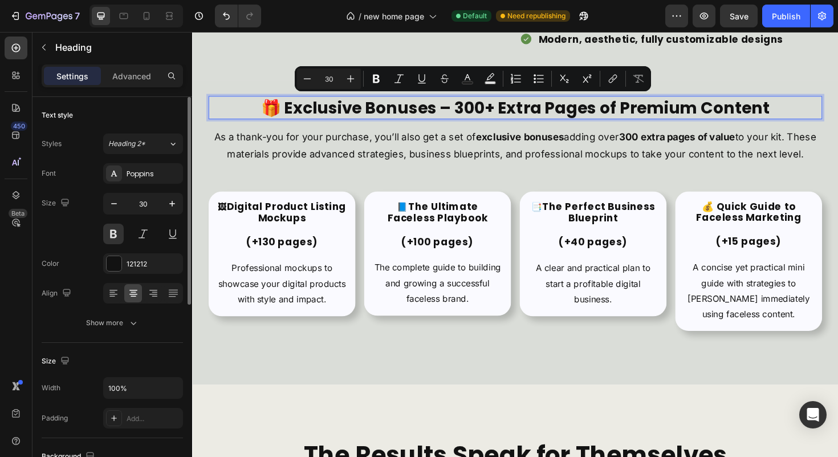
click at [465, 112] on p "🎁 Exclusive Bonuses – 300+ Extra Pages of Premium Content" at bounding box center [534, 112] width 648 height 22
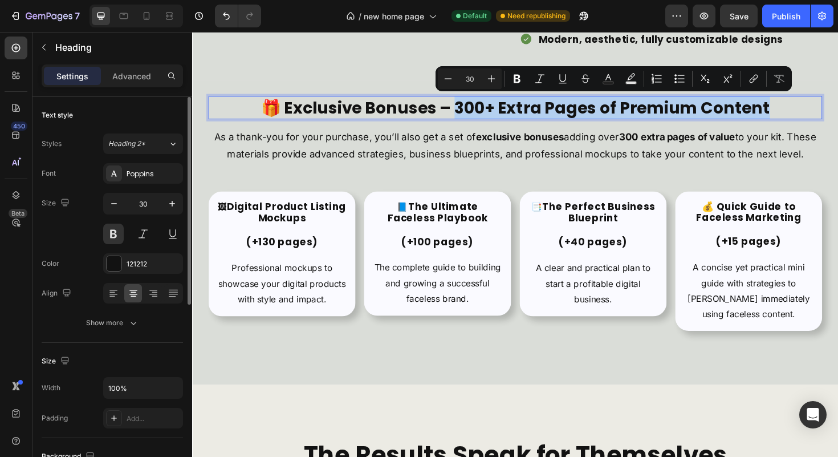
drag, startPoint x: 465, startPoint y: 112, endPoint x: 779, endPoint y: 113, distance: 313.7
click at [779, 113] on p "🎁 Exclusive Bonuses – 300+ Extra Pages of Premium Content" at bounding box center [534, 112] width 648 height 22
copy p "00+ Extra Pages of Premium Content"
type input "16"
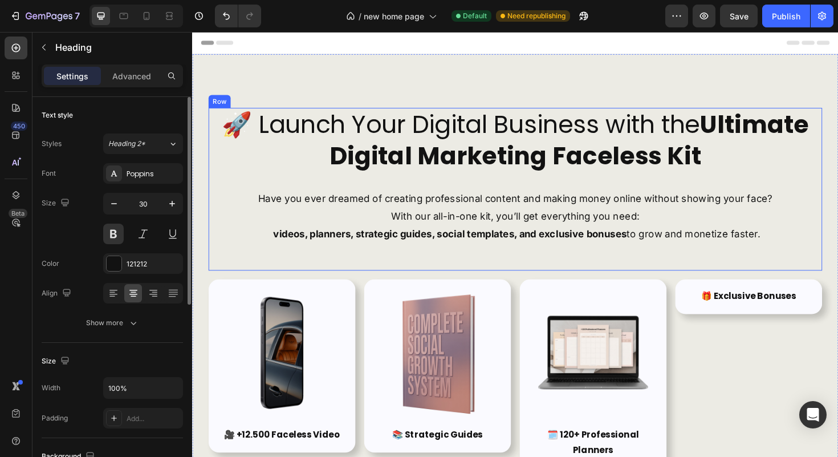
scroll to position [102, 0]
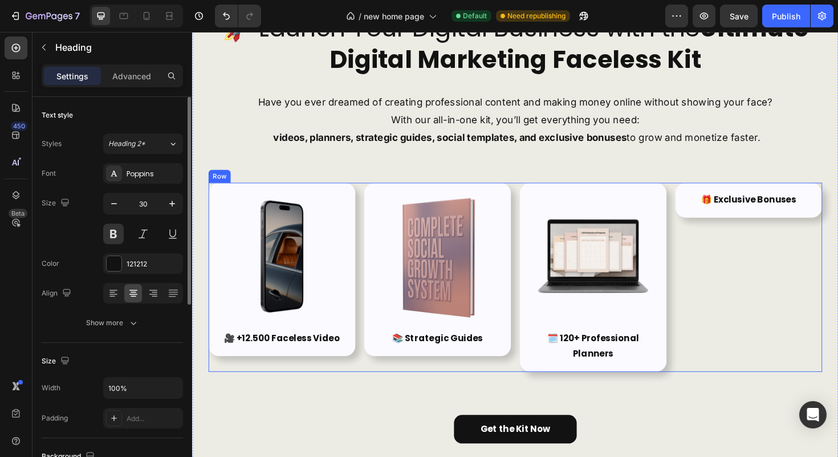
click at [826, 310] on div "🎁 Exclusive Bonuses Text Block Row" at bounding box center [782, 292] width 156 height 200
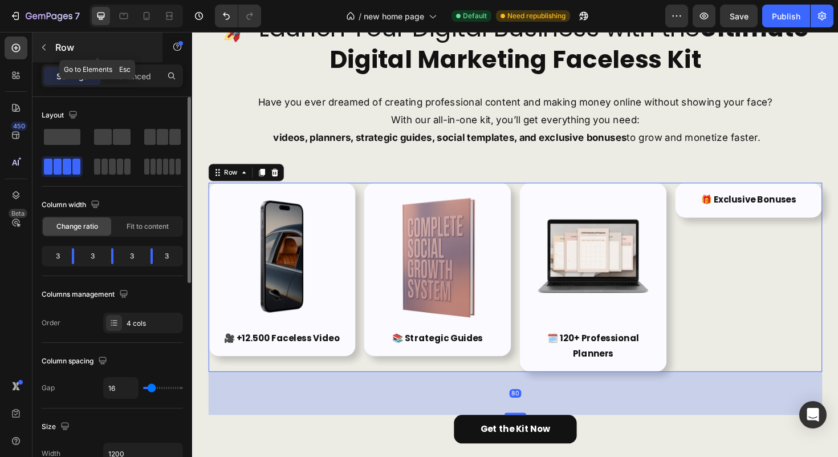
click at [93, 56] on div "Row" at bounding box center [98, 48] width 130 height 30
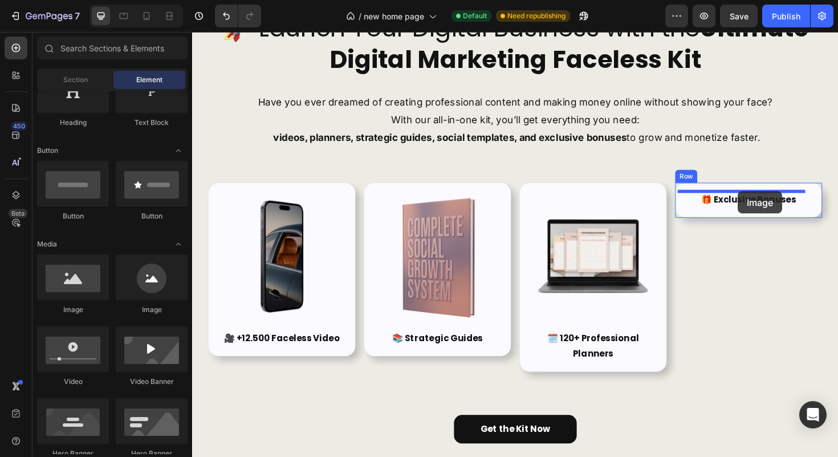
drag, startPoint x: 275, startPoint y: 310, endPoint x: 771, endPoint y: 201, distance: 507.5
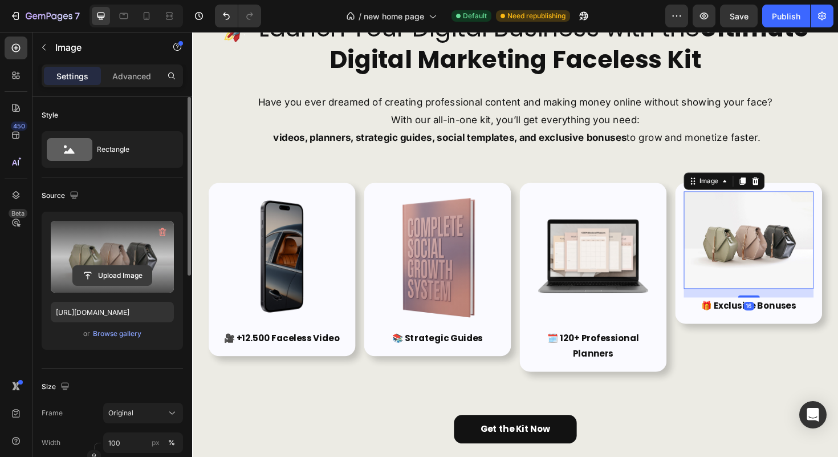
click at [104, 270] on input "file" at bounding box center [112, 275] width 79 height 19
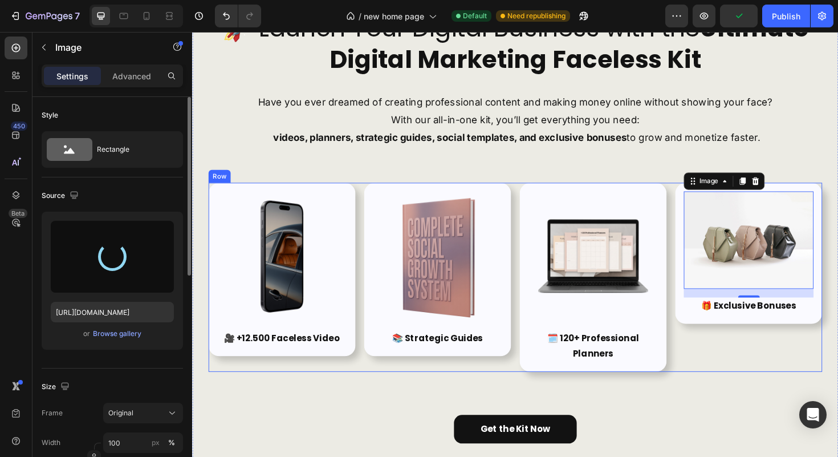
type input "[URL][DOMAIN_NAME]"
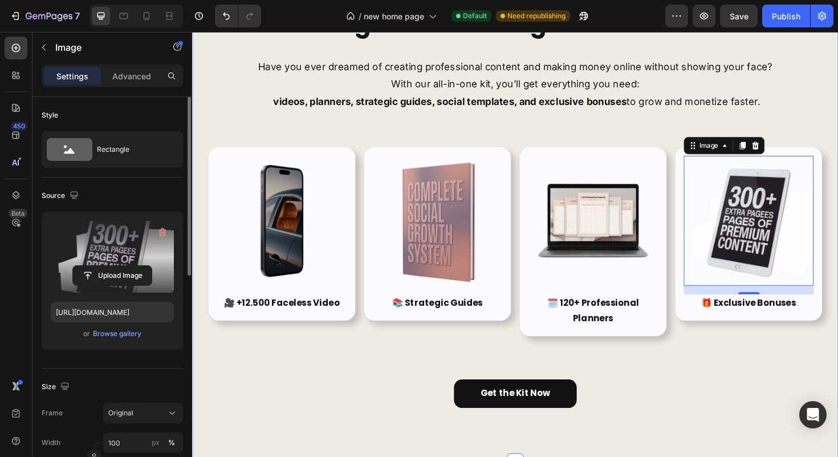
scroll to position [141, 0]
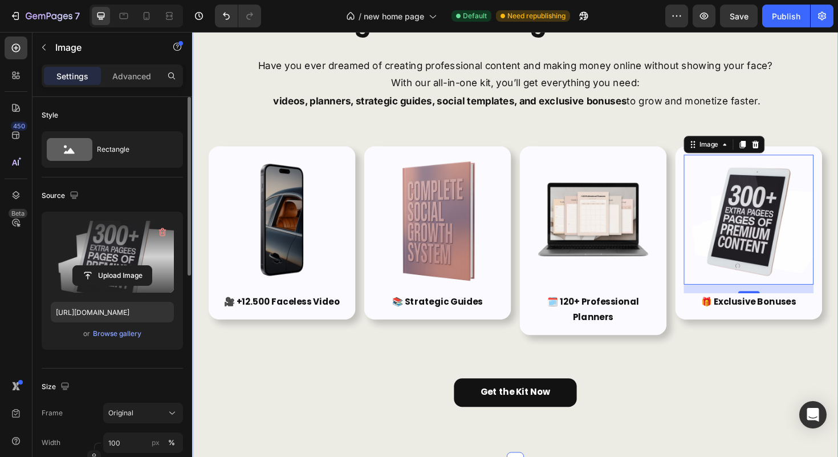
click at [727, 400] on div "Get the Kit Now Button" at bounding box center [534, 414] width 650 height 30
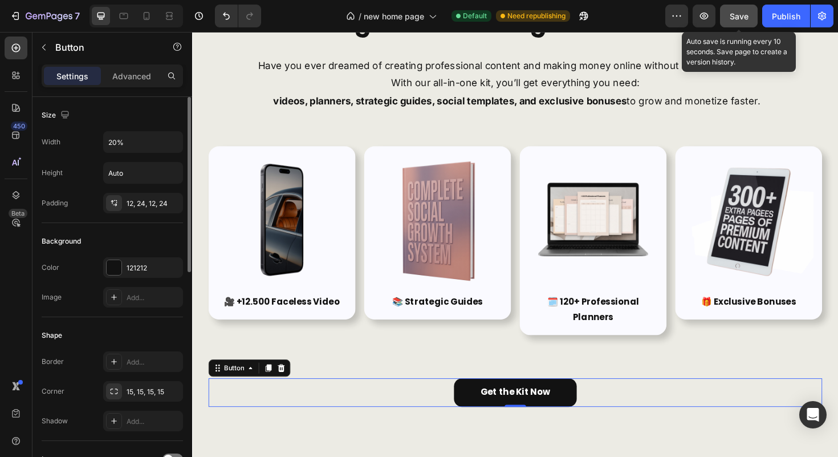
click at [749, 24] on button "Save" at bounding box center [739, 16] width 38 height 23
click at [732, 14] on span "Save" at bounding box center [739, 16] width 19 height 10
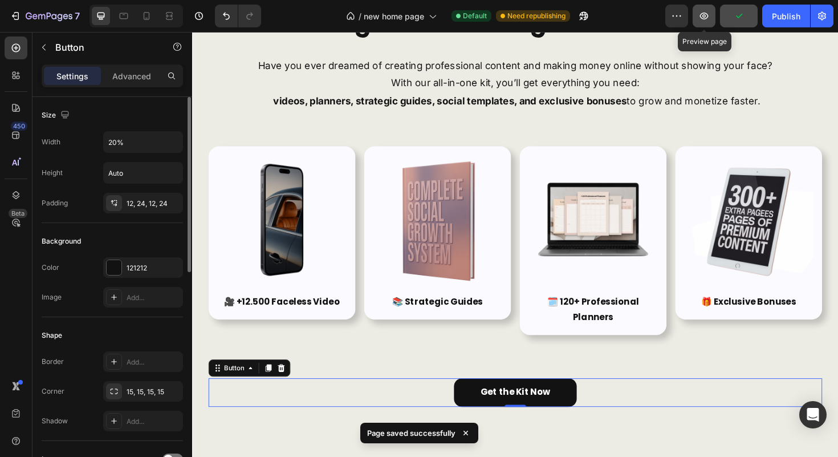
click at [716, 16] on button "button" at bounding box center [704, 16] width 23 height 23
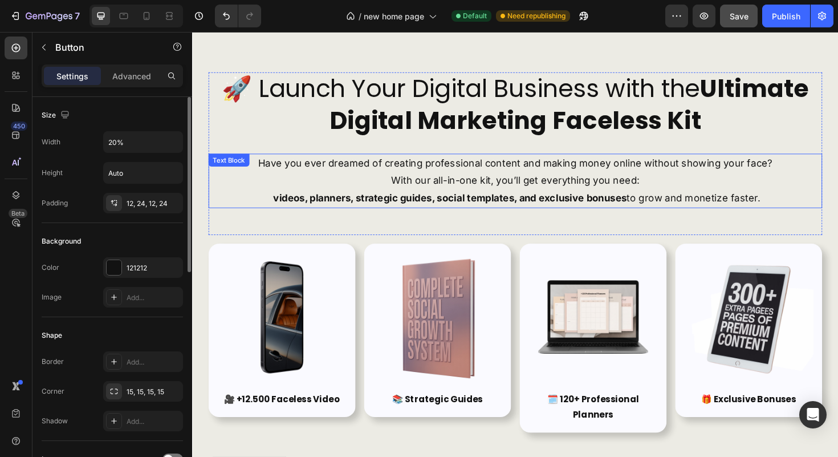
scroll to position [0, 0]
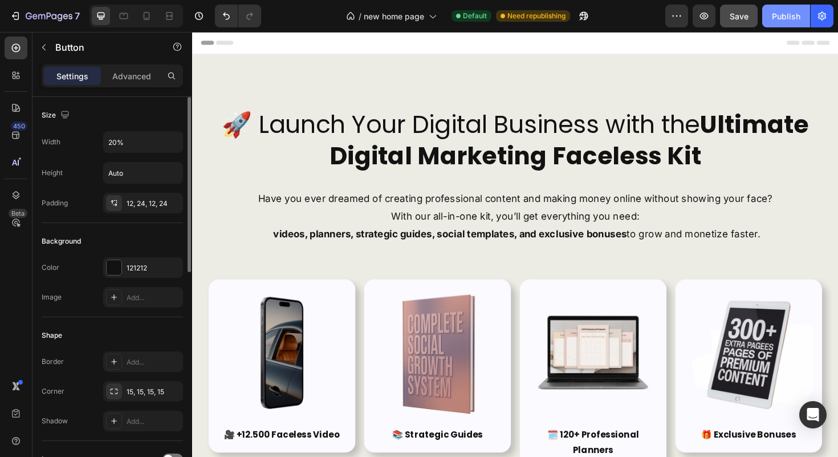
click at [768, 23] on button "Publish" at bounding box center [787, 16] width 48 height 23
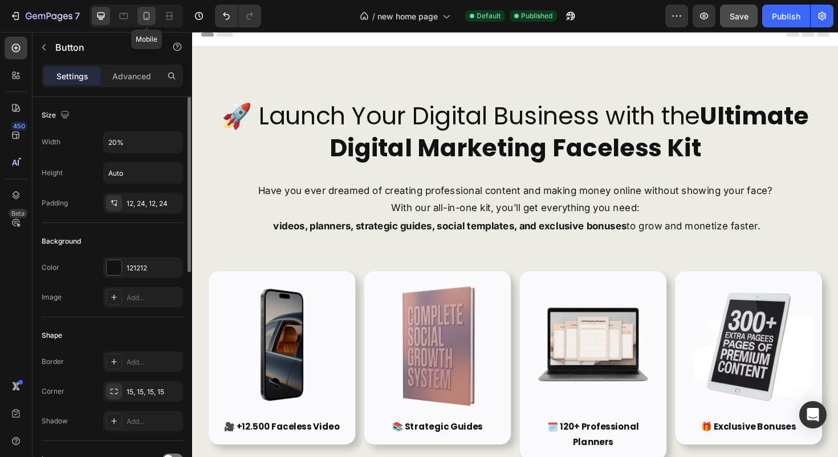
click at [142, 20] on icon at bounding box center [146, 15] width 11 height 11
type input "Auto"
type input "14"
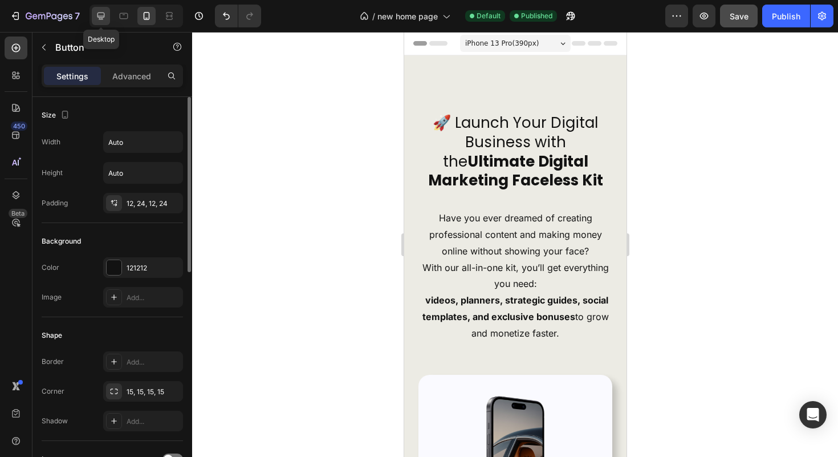
click at [100, 15] on icon at bounding box center [100, 15] width 11 height 11
type input "20%"
type input "16"
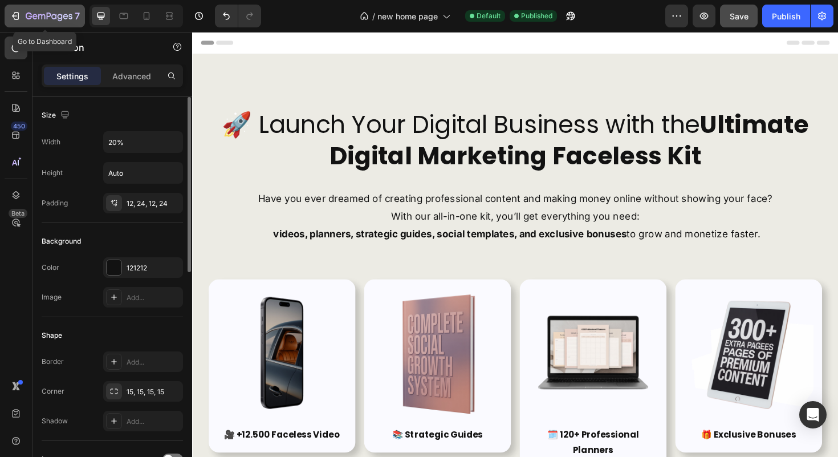
click at [27, 17] on icon "button" at bounding box center [29, 16] width 6 height 7
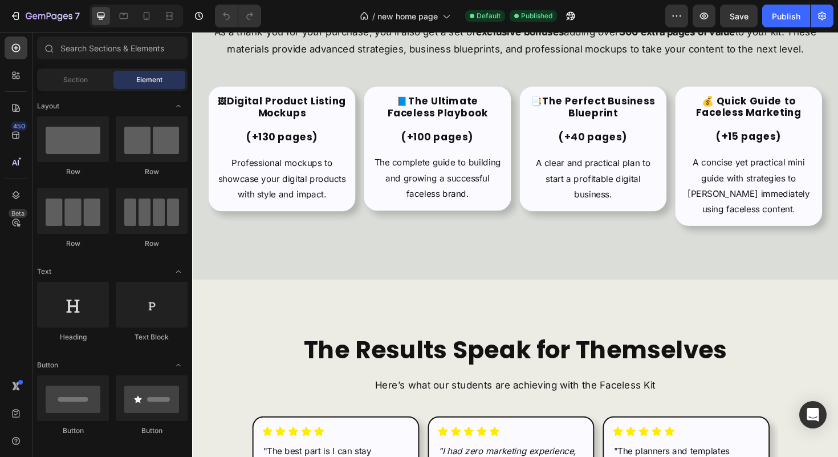
scroll to position [2356, 0]
